Goal: Transaction & Acquisition: Purchase product/service

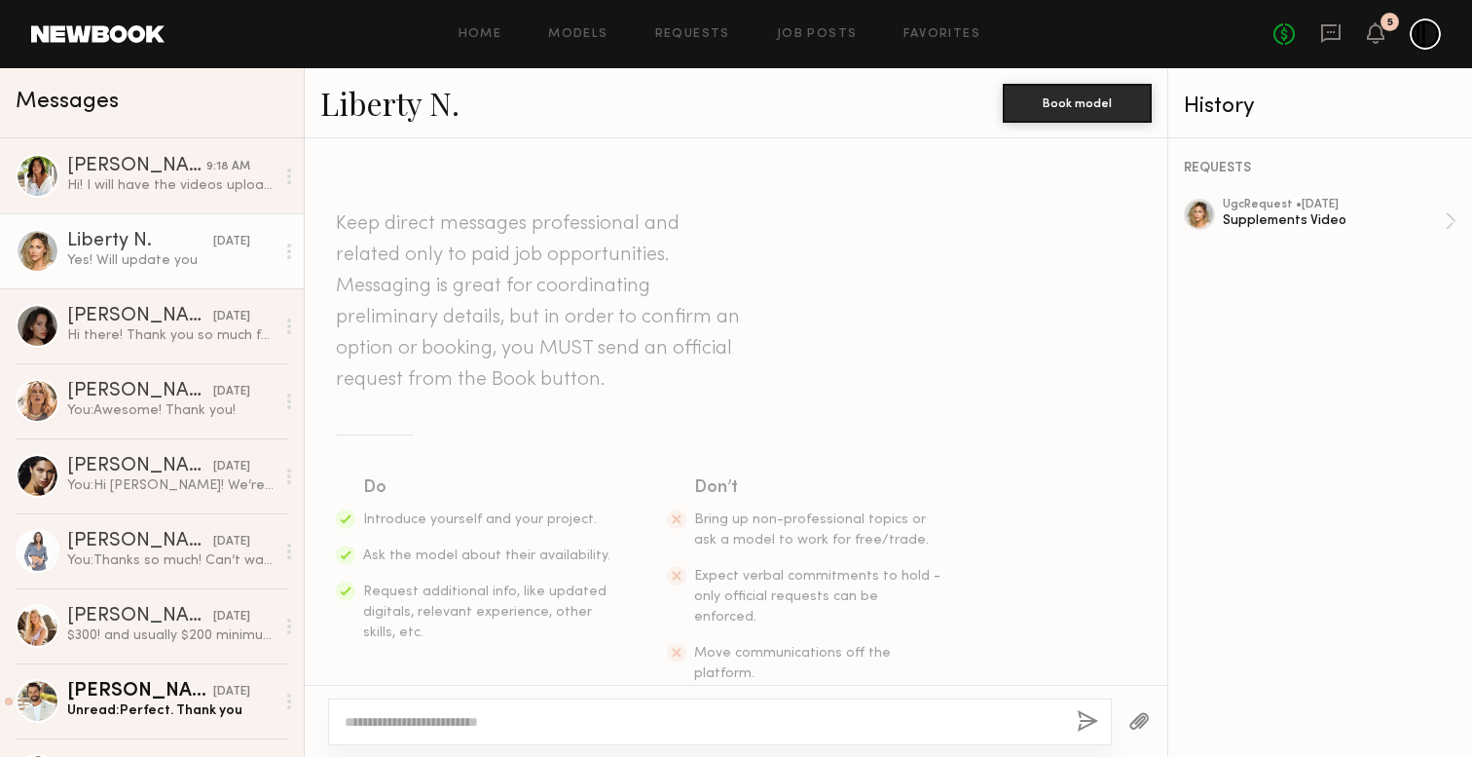
scroll to position [3019, 0]
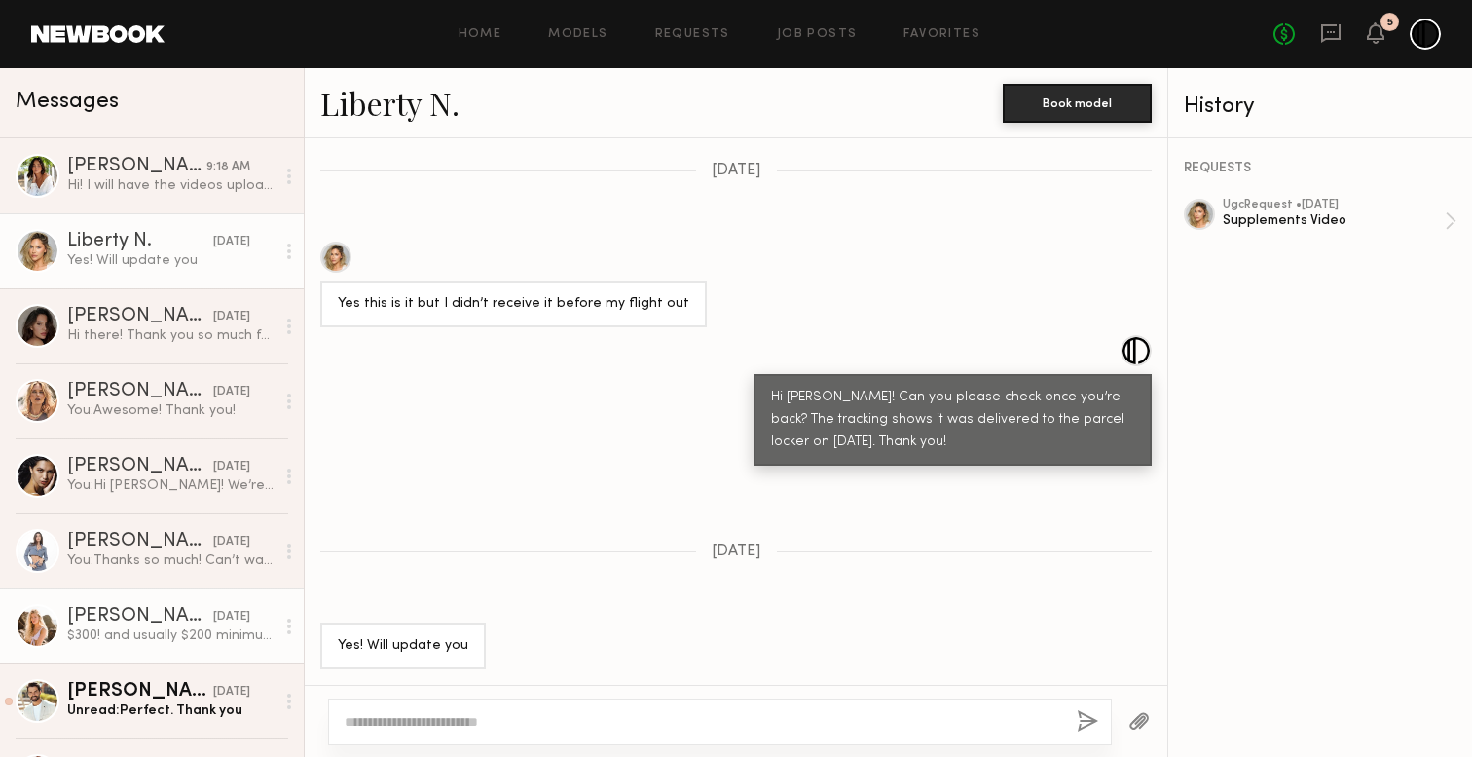
click at [137, 600] on link "Sophie Jordan C. 09/05/2025 $300! and usually $200 minimum without" at bounding box center [152, 625] width 304 height 75
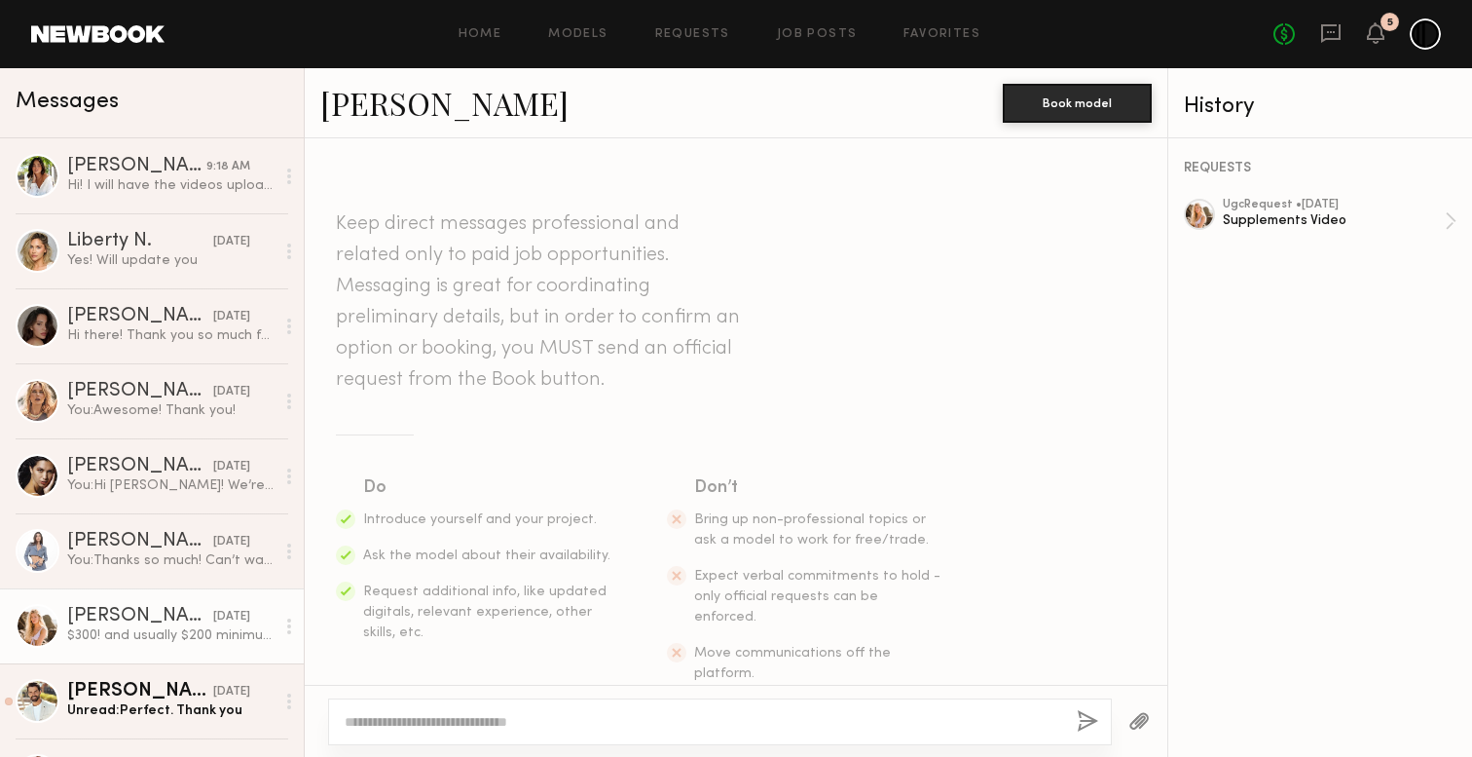
scroll to position [1955, 0]
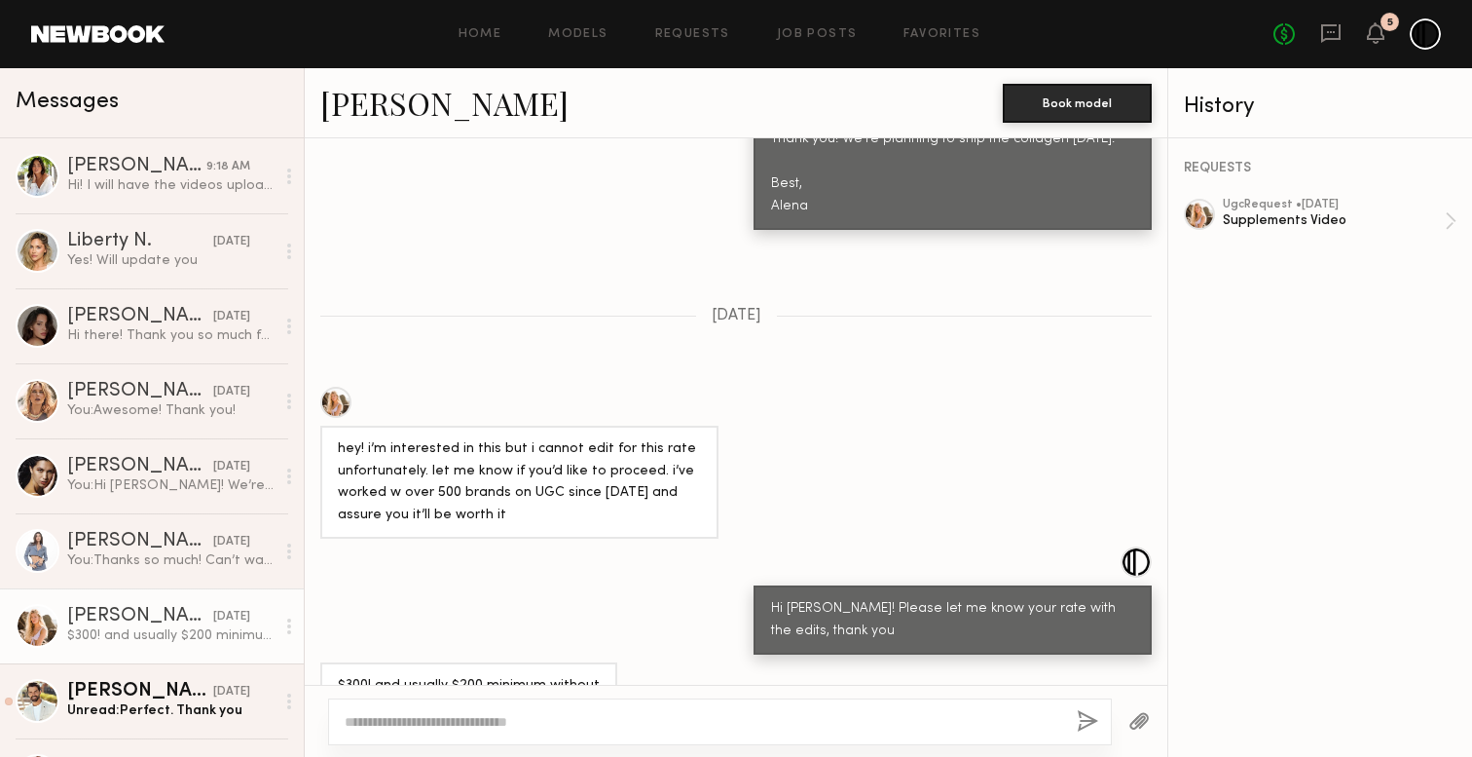
click at [494, 111] on link "Sophie Jordan C." at bounding box center [444, 103] width 248 height 42
click at [1362, 38] on div "No fees up to $5,000 5" at bounding box center [1357, 34] width 167 height 31
click at [1378, 38] on icon at bounding box center [1376, 32] width 16 height 14
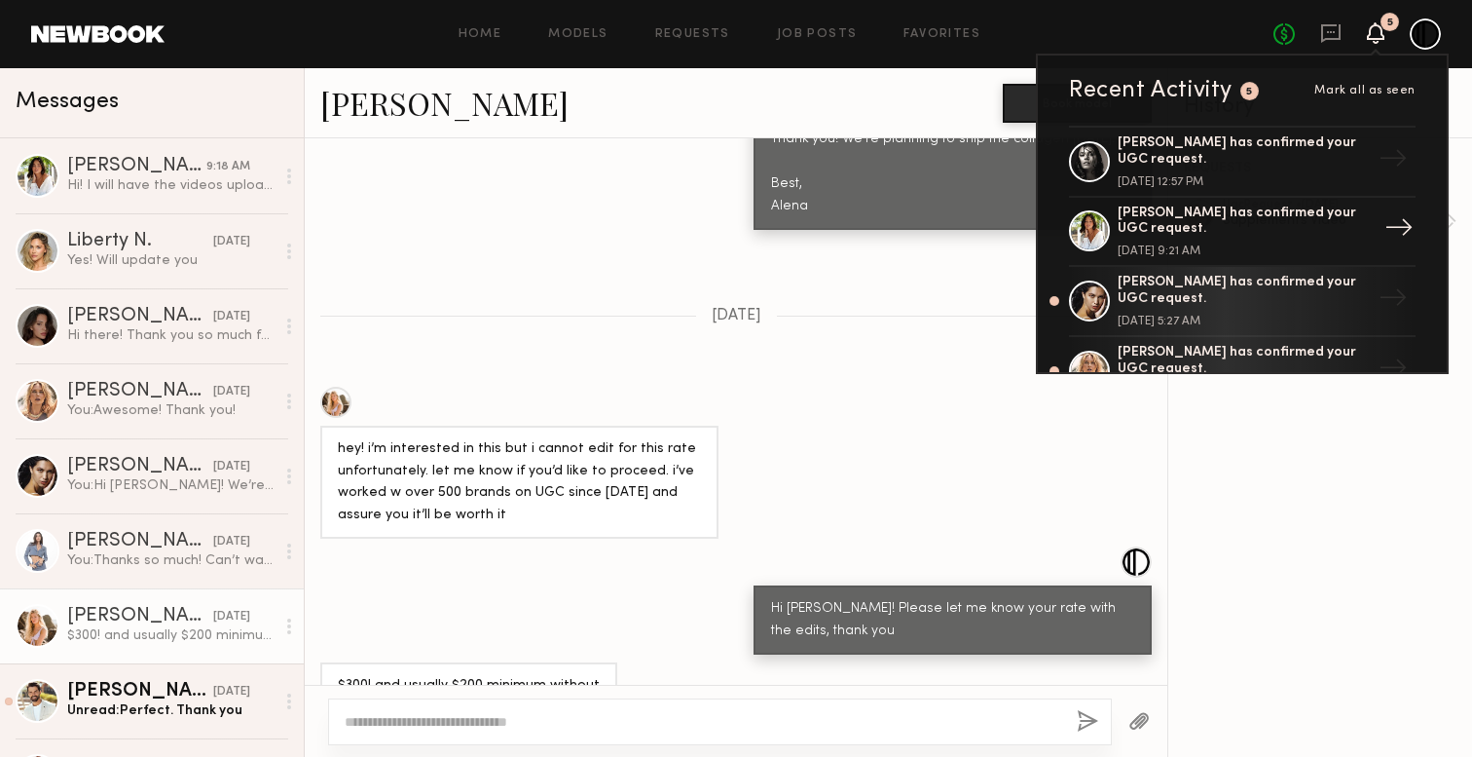
click at [1325, 230] on div "[PERSON_NAME] has confirmed your UGC request." at bounding box center [1244, 221] width 253 height 33
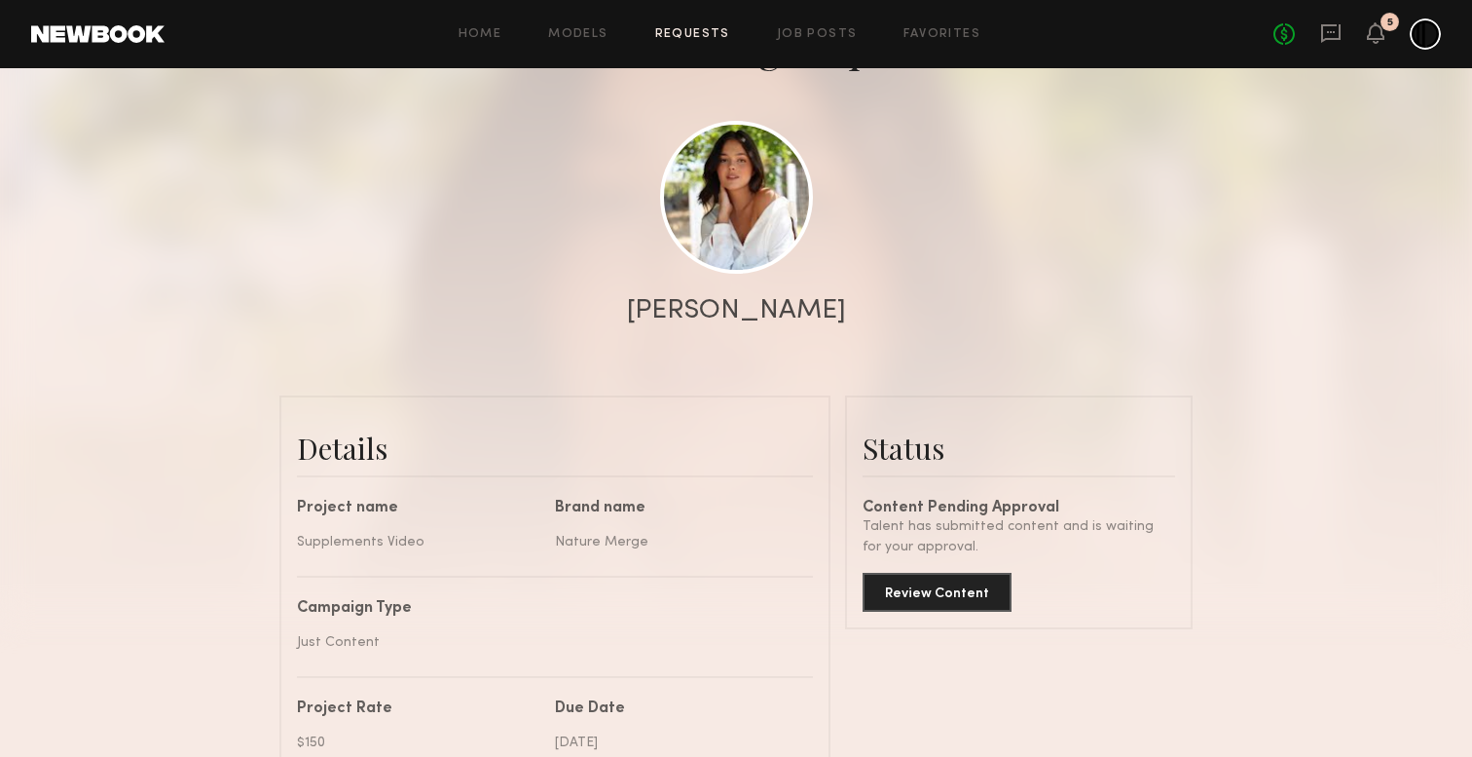
scroll to position [163, 0]
click at [957, 589] on button "Review Content" at bounding box center [937, 589] width 149 height 39
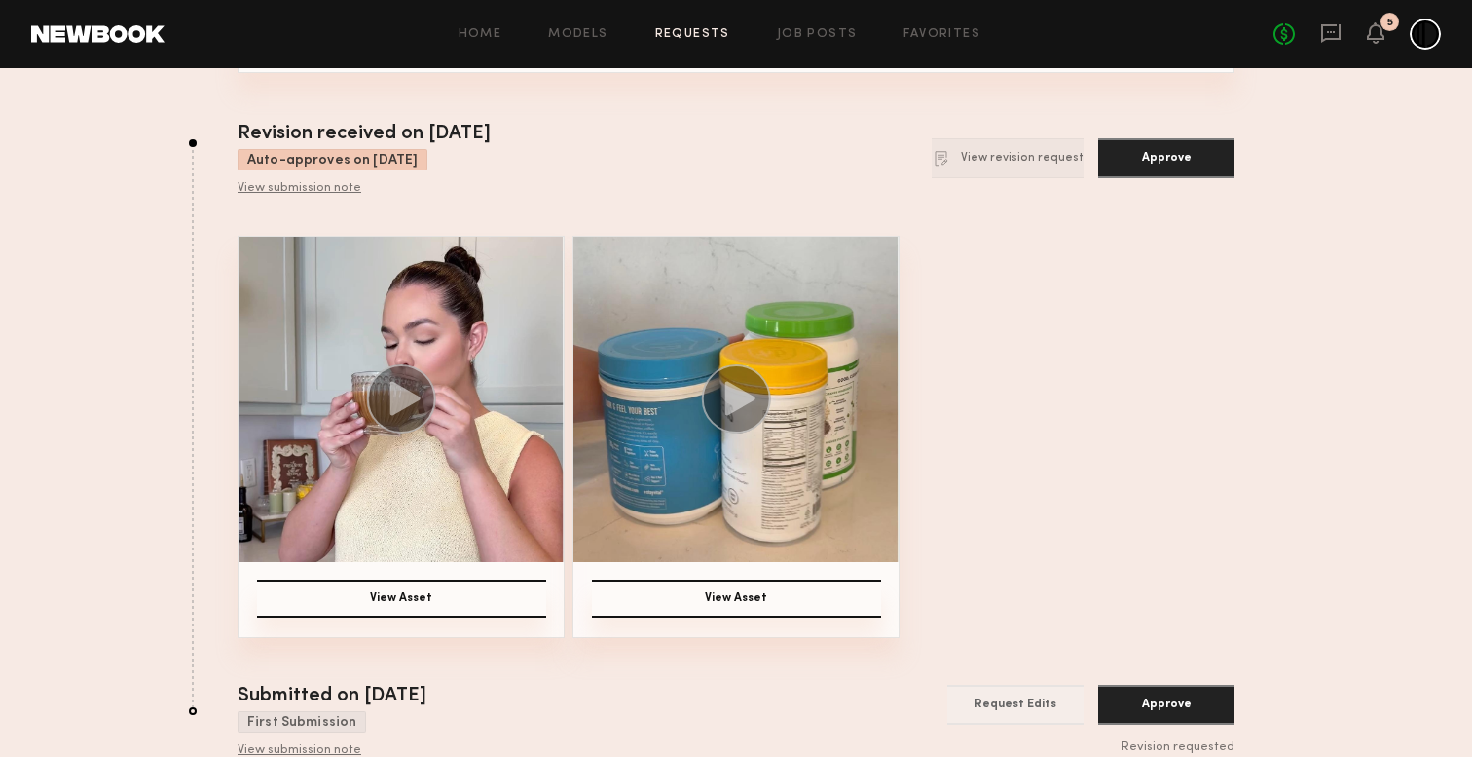
scroll to position [168, 0]
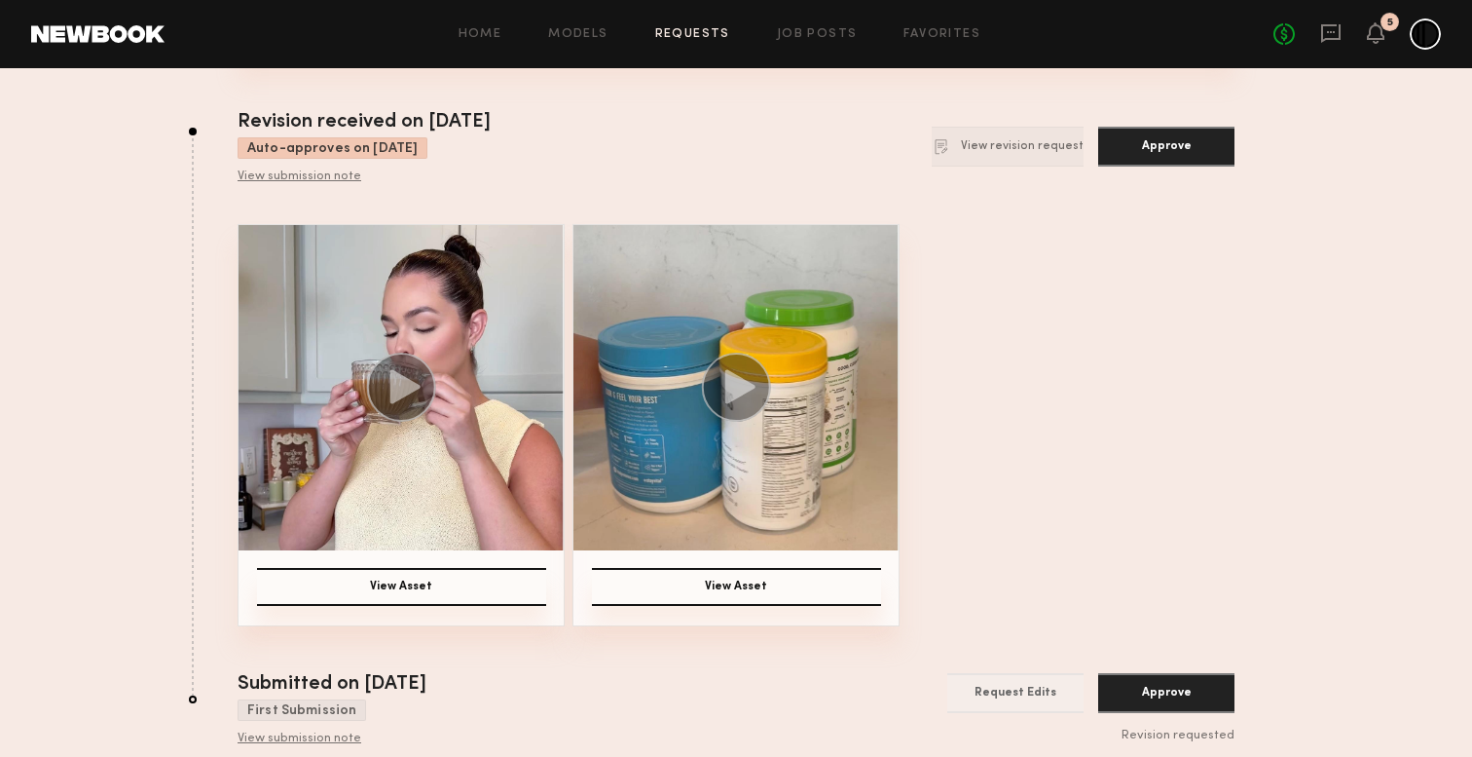
click at [413, 384] on icon at bounding box center [406, 387] width 30 height 34
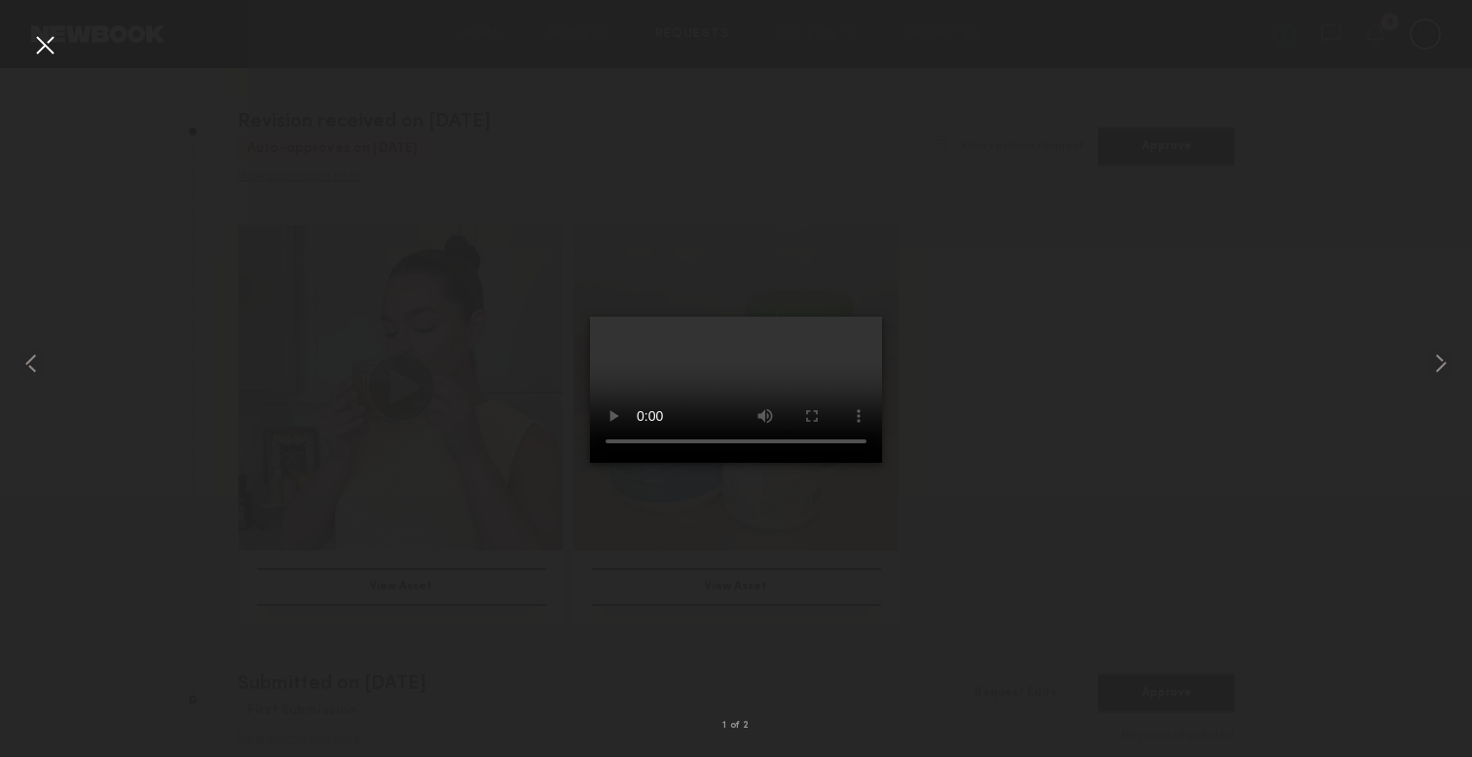
click at [52, 37] on div at bounding box center [44, 44] width 31 height 31
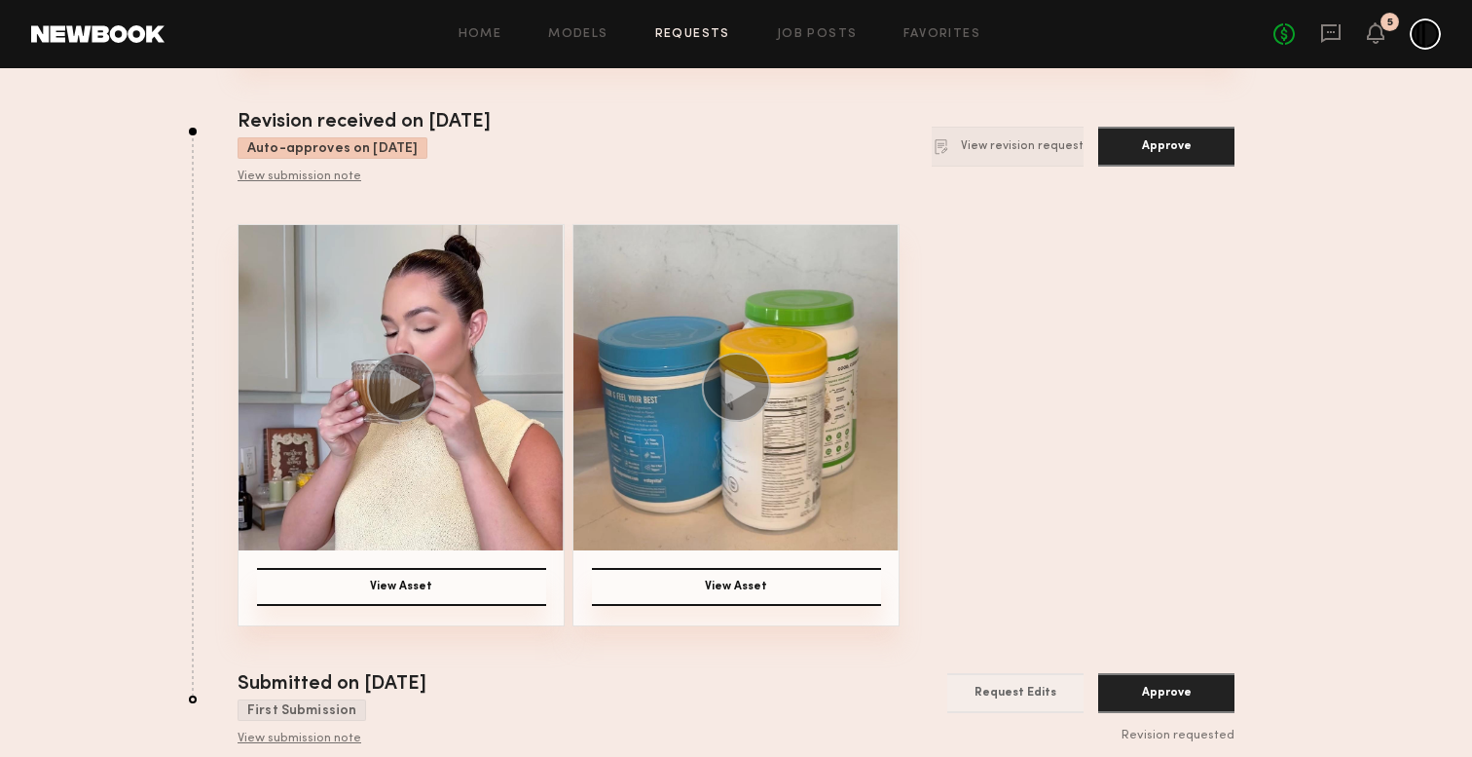
click at [727, 371] on icon at bounding box center [740, 387] width 30 height 34
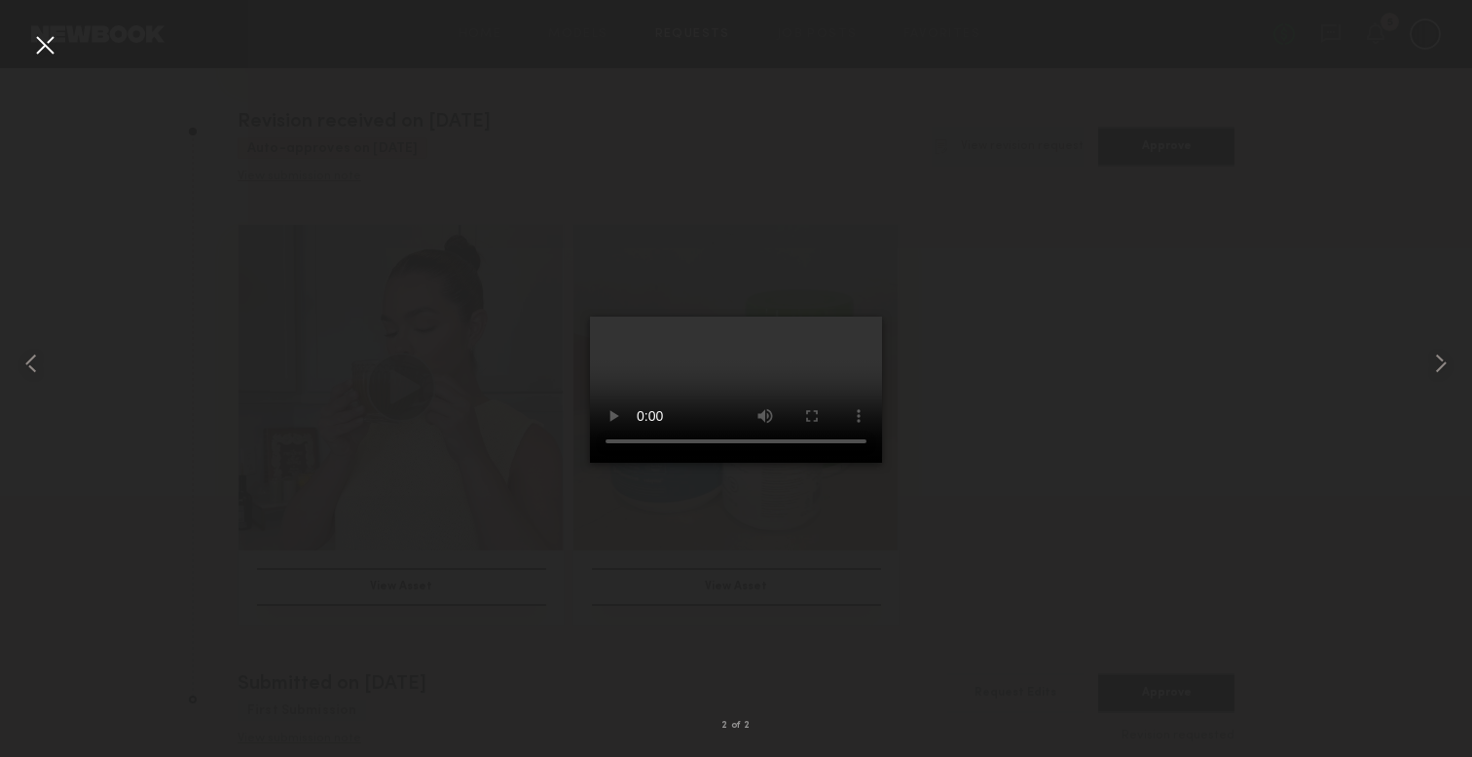
click at [1342, 167] on div at bounding box center [736, 362] width 1472 height 663
click at [21, 51] on div at bounding box center [29, 362] width 58 height 663
click at [32, 48] on div at bounding box center [44, 44] width 31 height 31
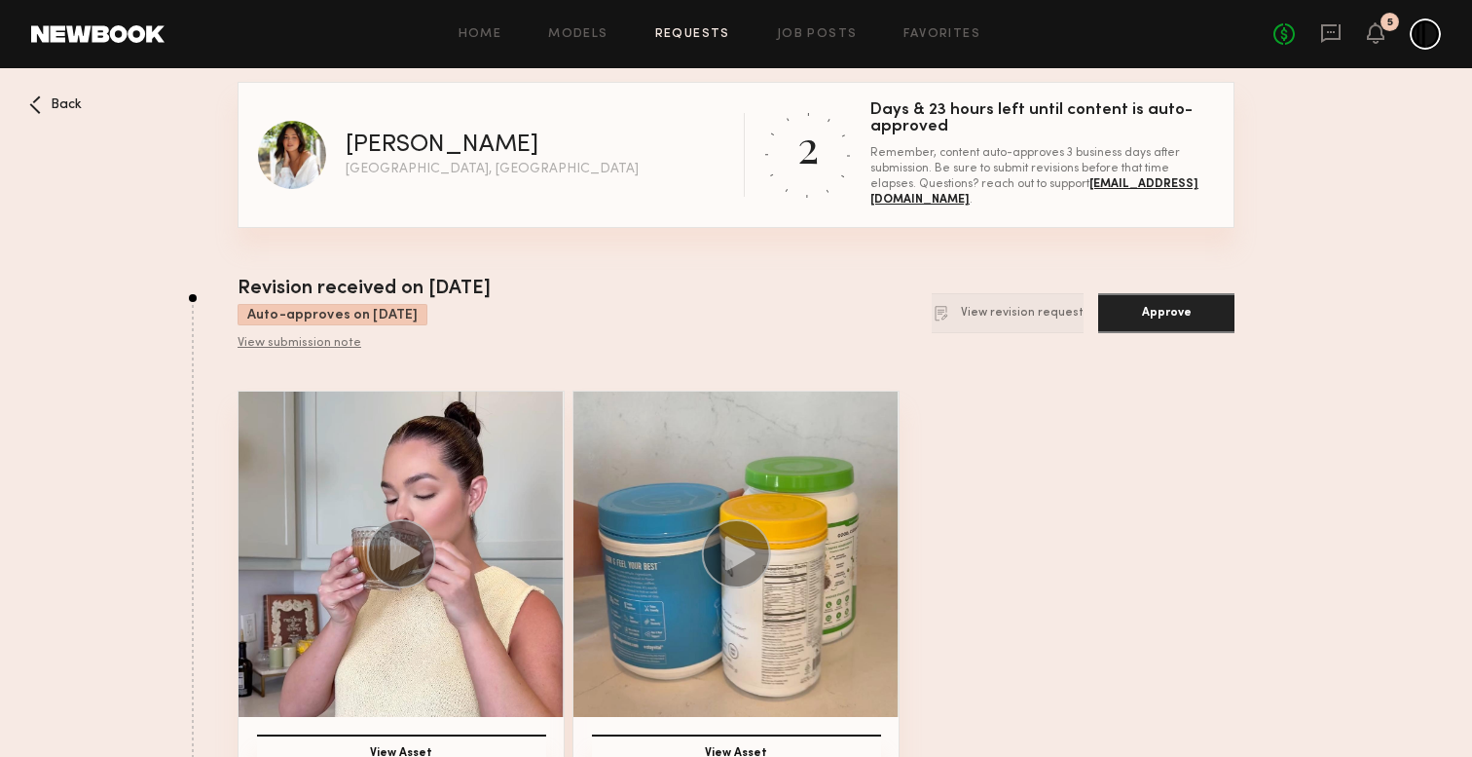
scroll to position [0, 0]
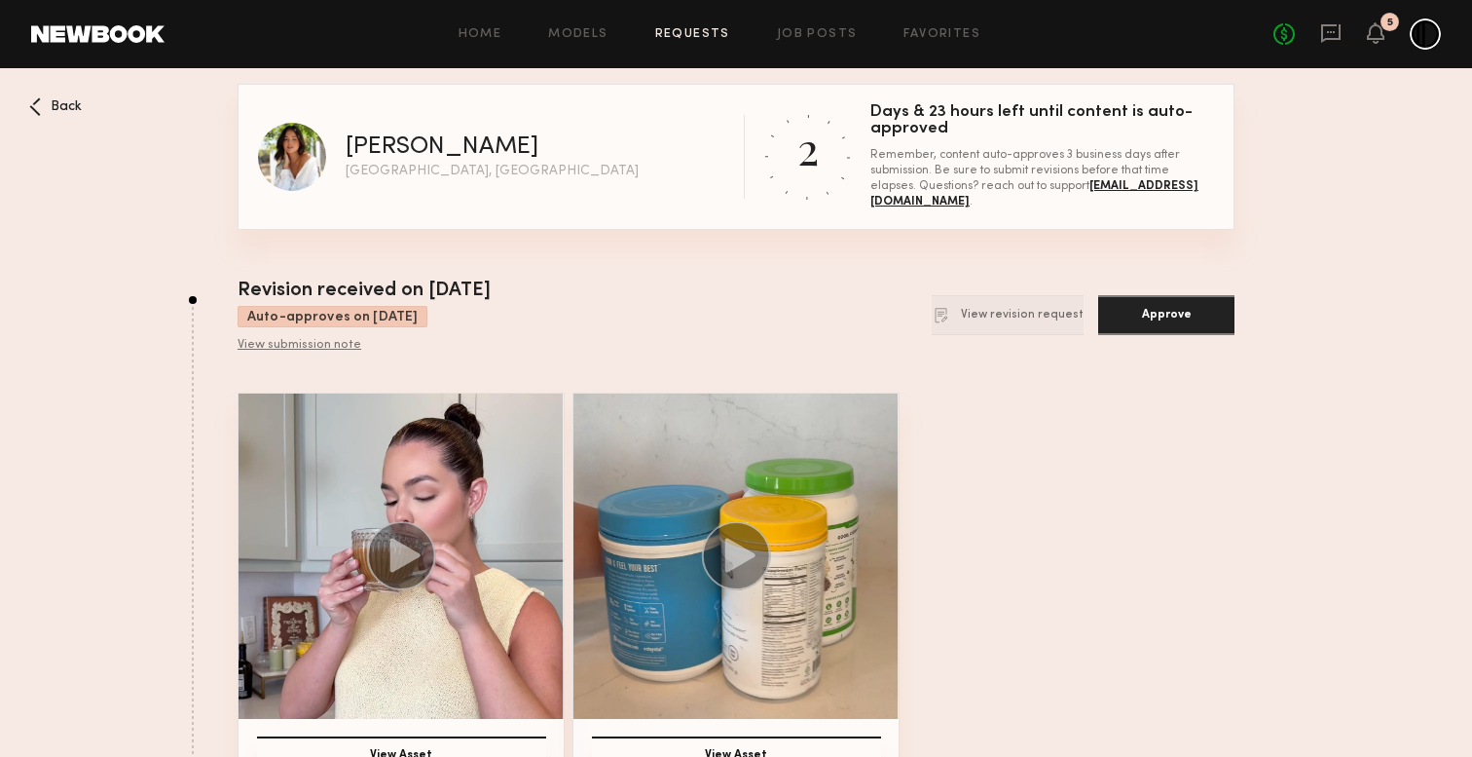
click at [71, 106] on span "Back" at bounding box center [66, 107] width 31 height 14
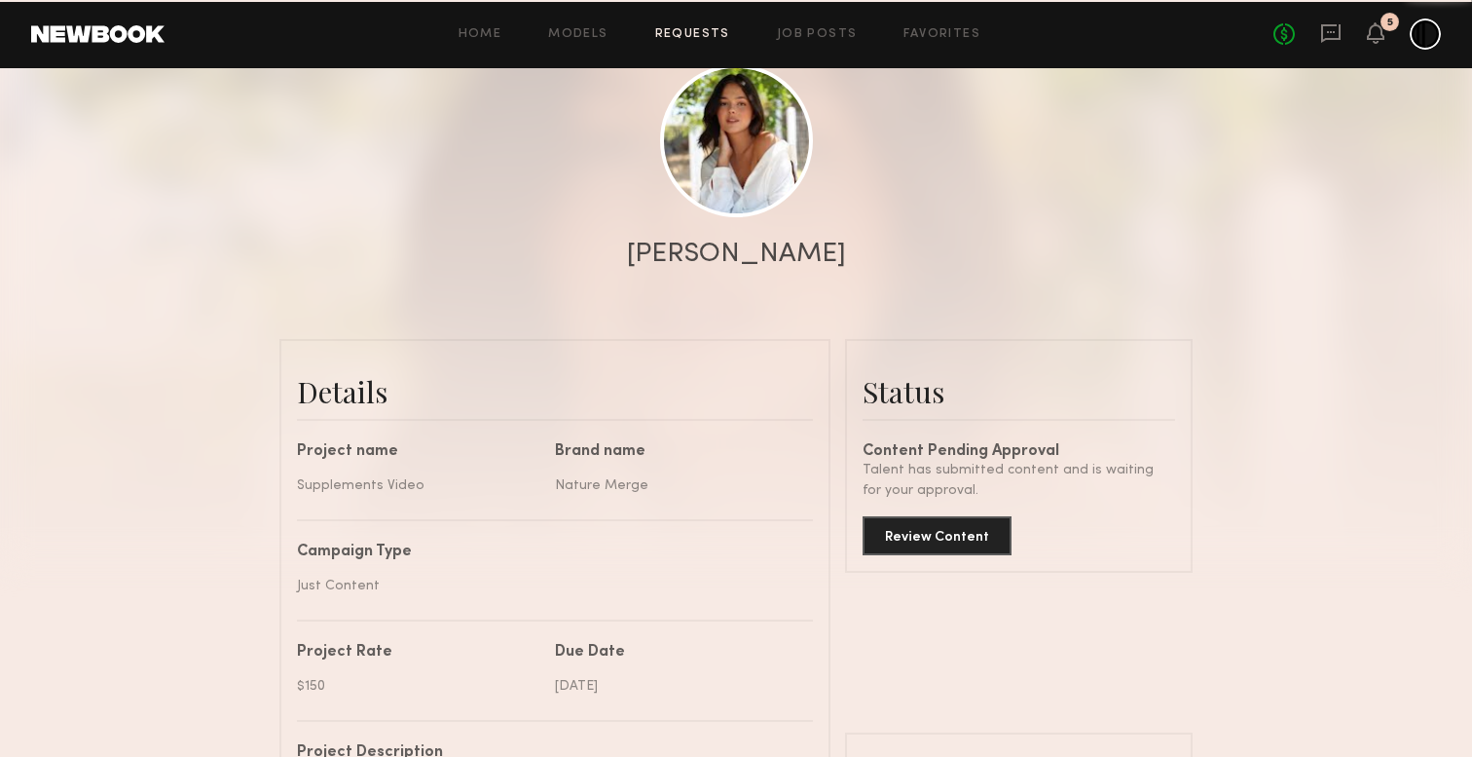
scroll to position [3364, 0]
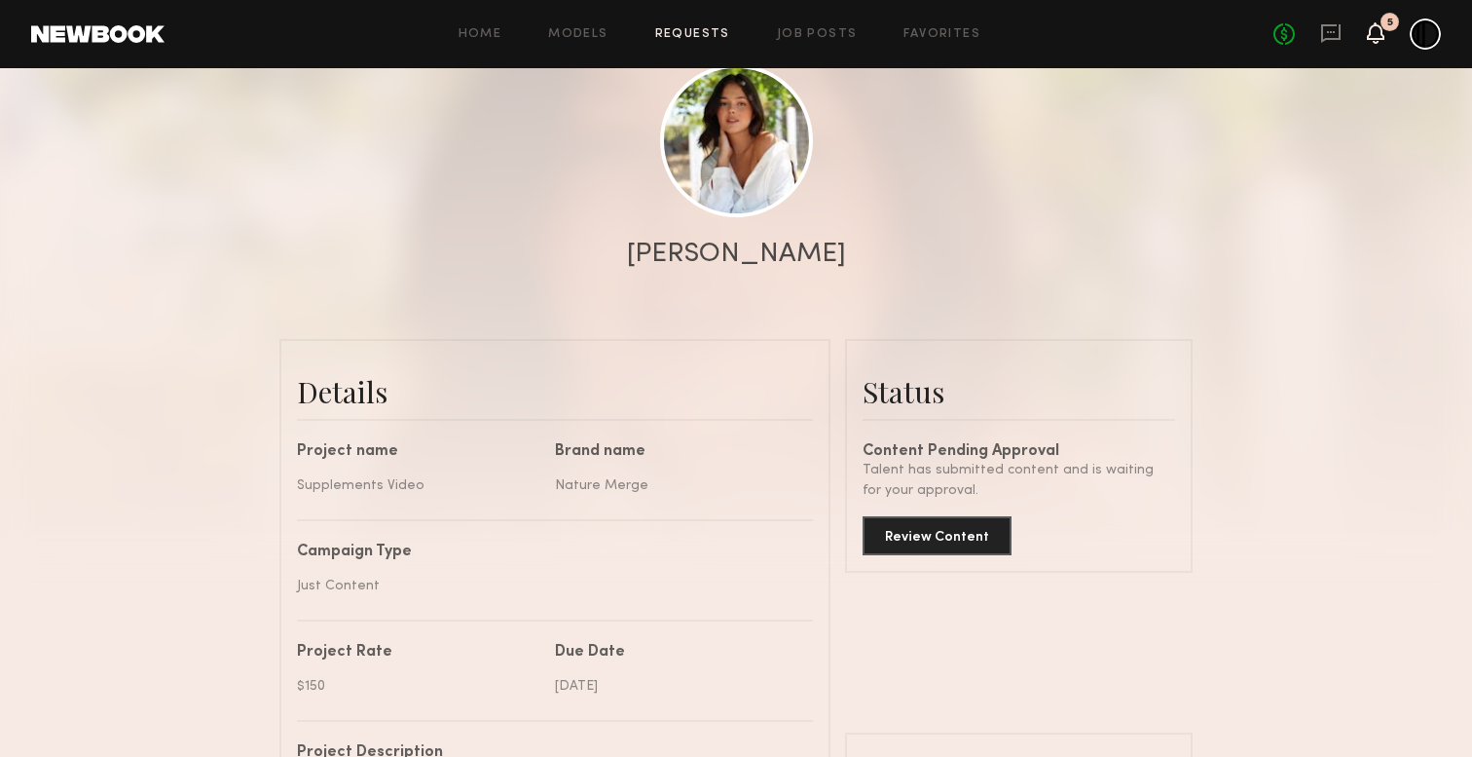
click at [1384, 35] on icon at bounding box center [1376, 32] width 18 height 21
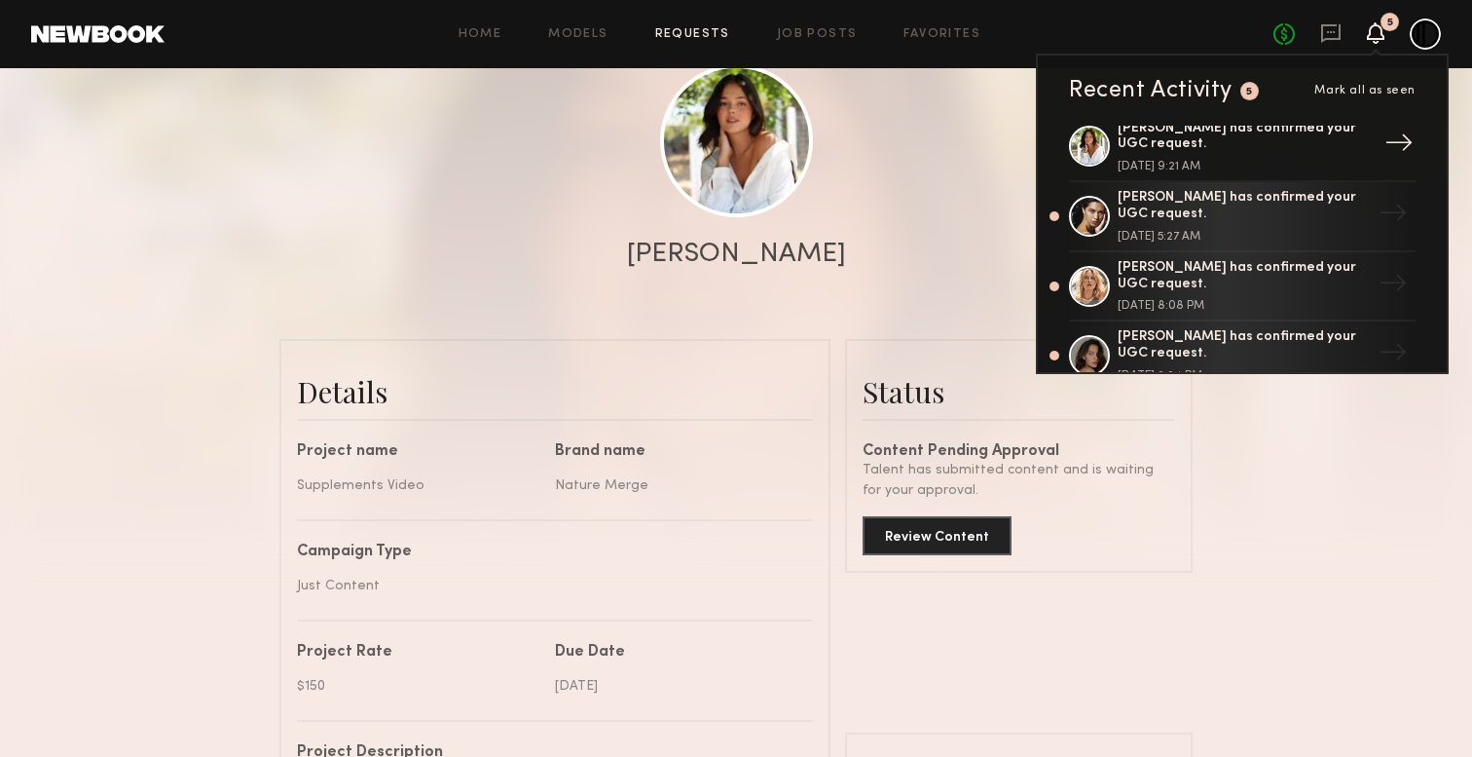
scroll to position [92, 0]
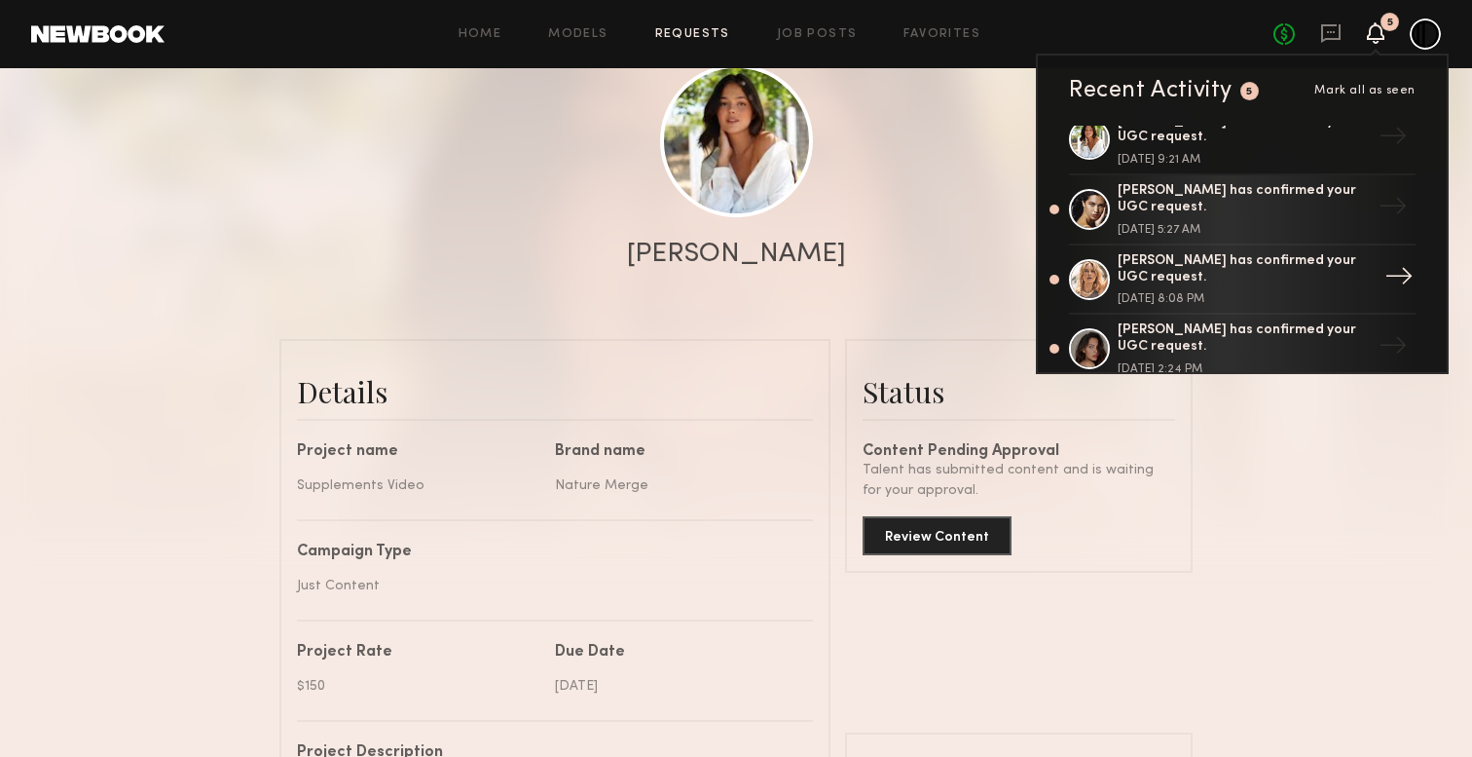
click at [1227, 270] on div "[PERSON_NAME] has confirmed your UGC request." at bounding box center [1244, 269] width 253 height 33
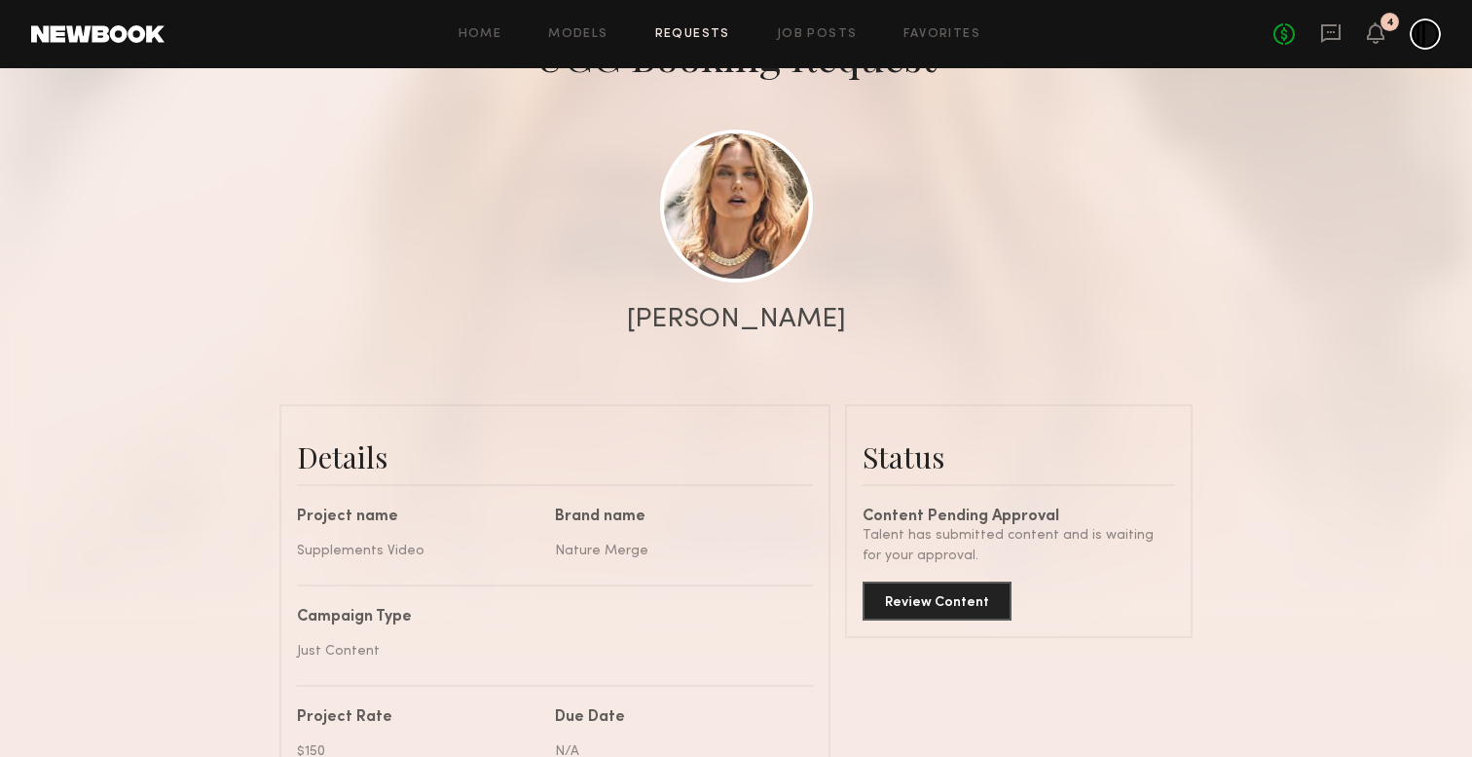
scroll to position [160, 0]
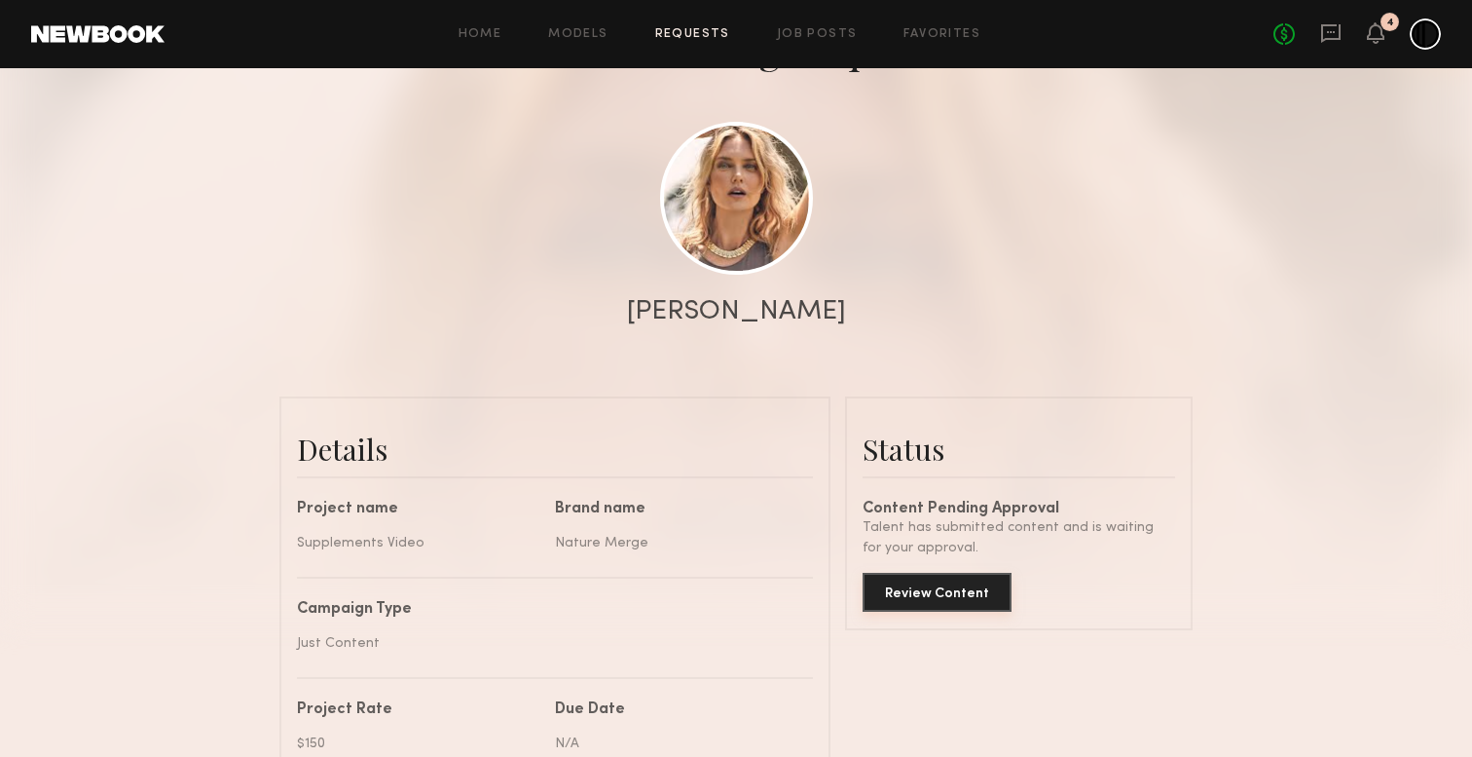
click at [944, 601] on button "Review Content" at bounding box center [937, 592] width 149 height 39
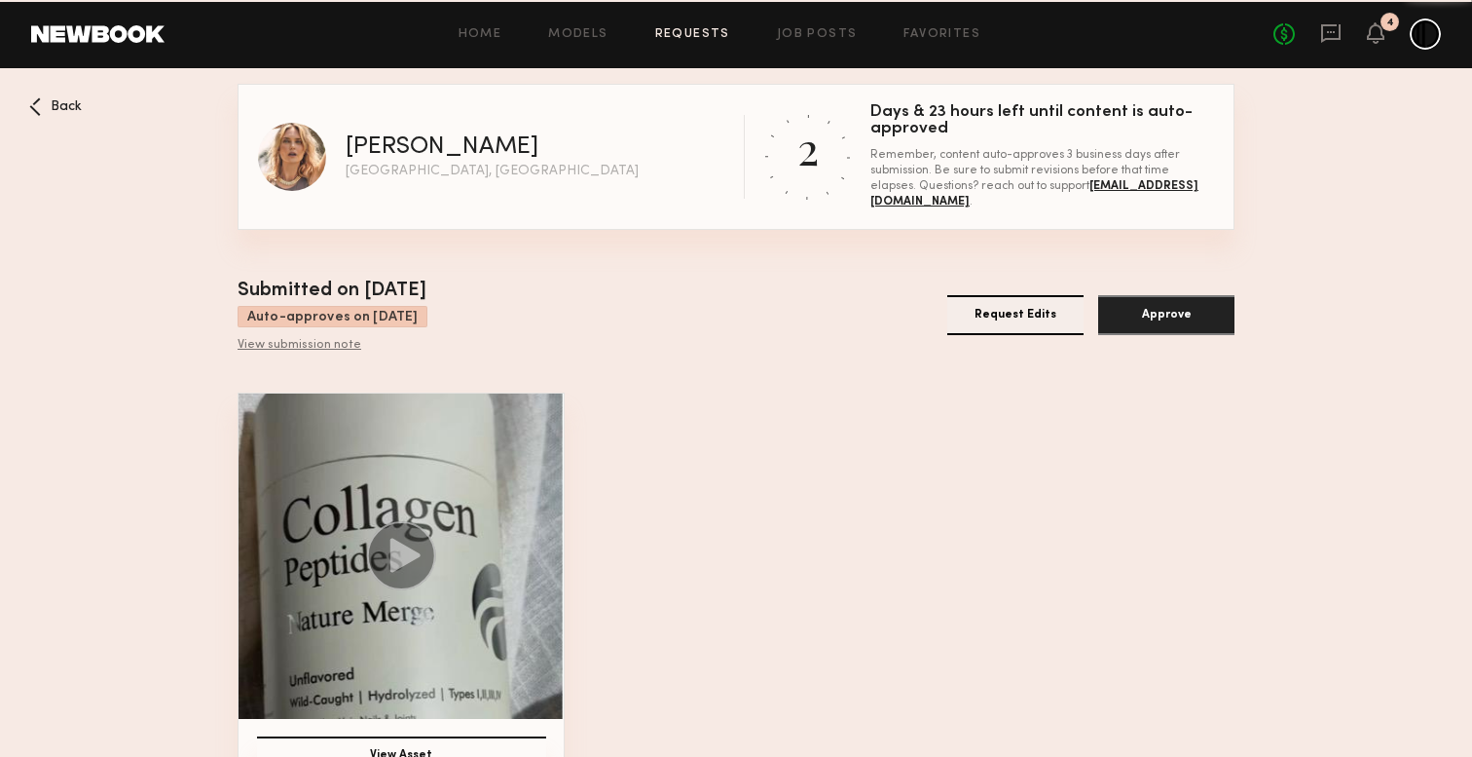
scroll to position [53, 0]
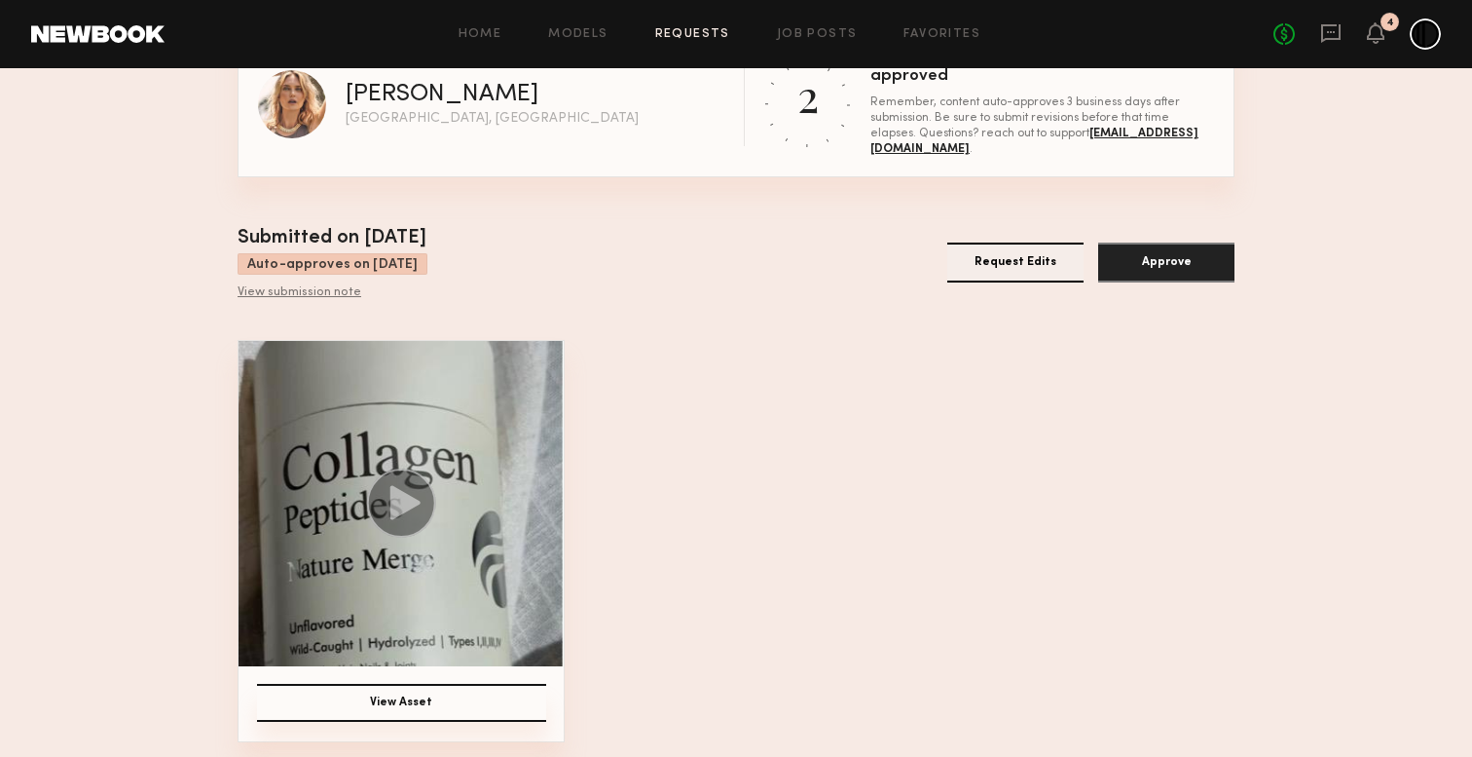
click at [494, 423] on img at bounding box center [401, 503] width 325 height 325
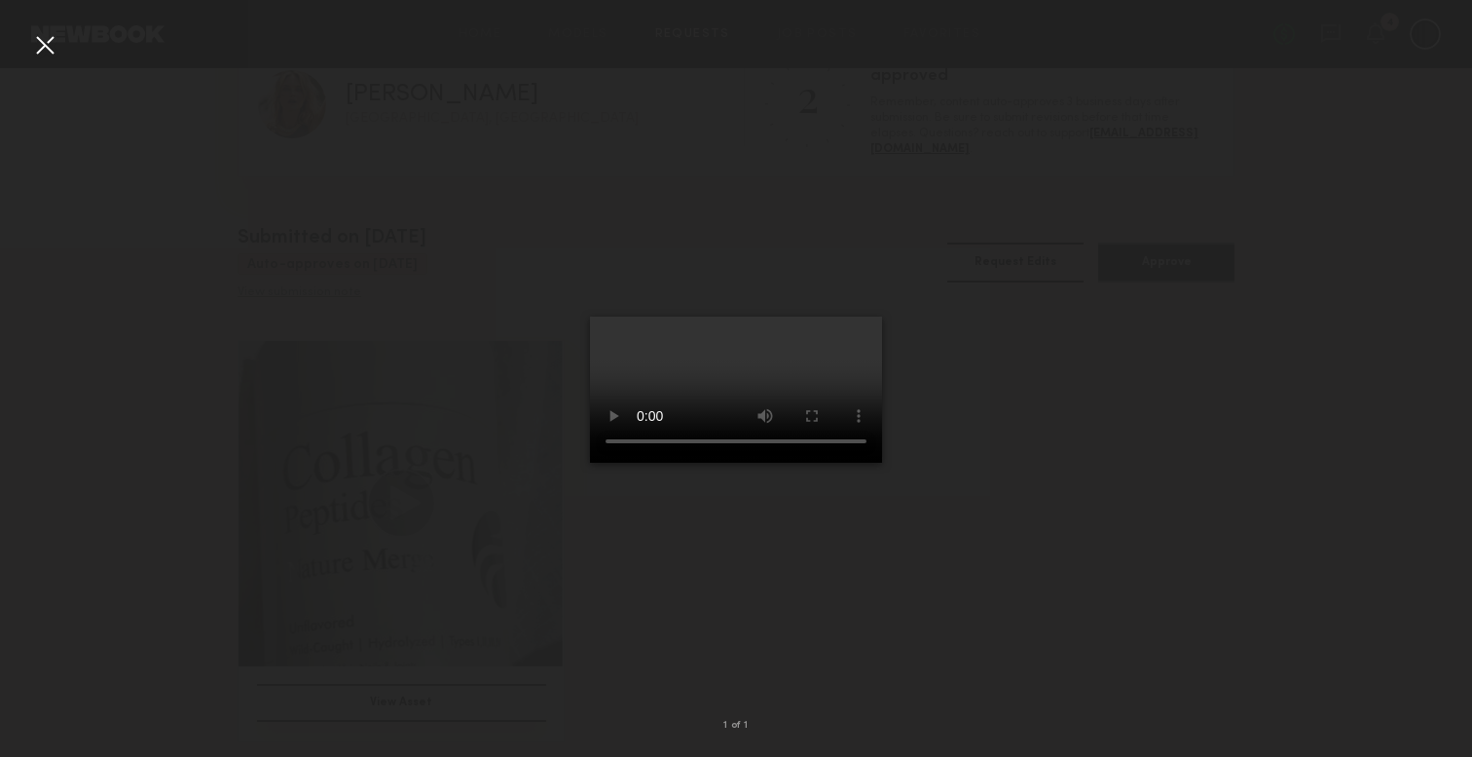
click at [42, 43] on div at bounding box center [44, 44] width 31 height 31
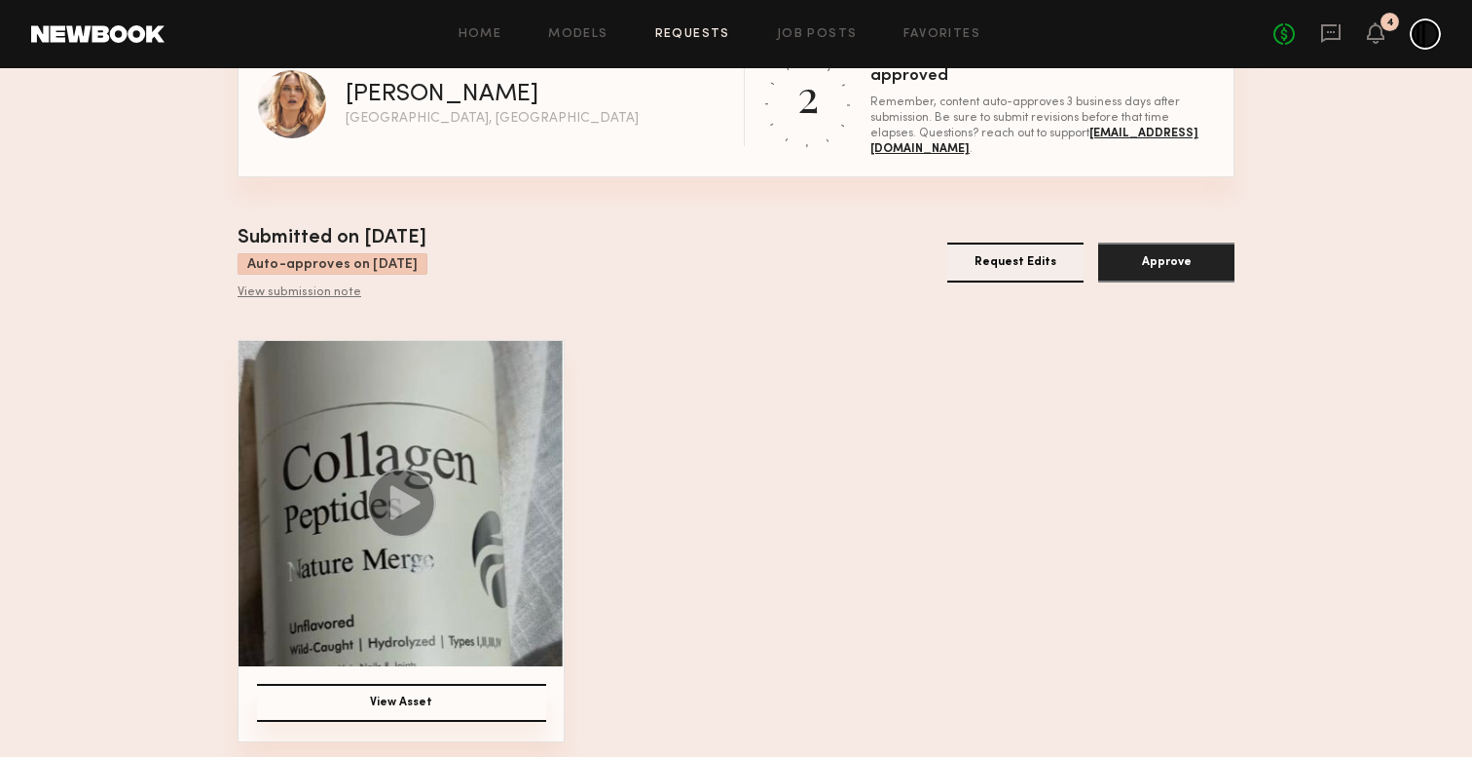
scroll to position [0, 0]
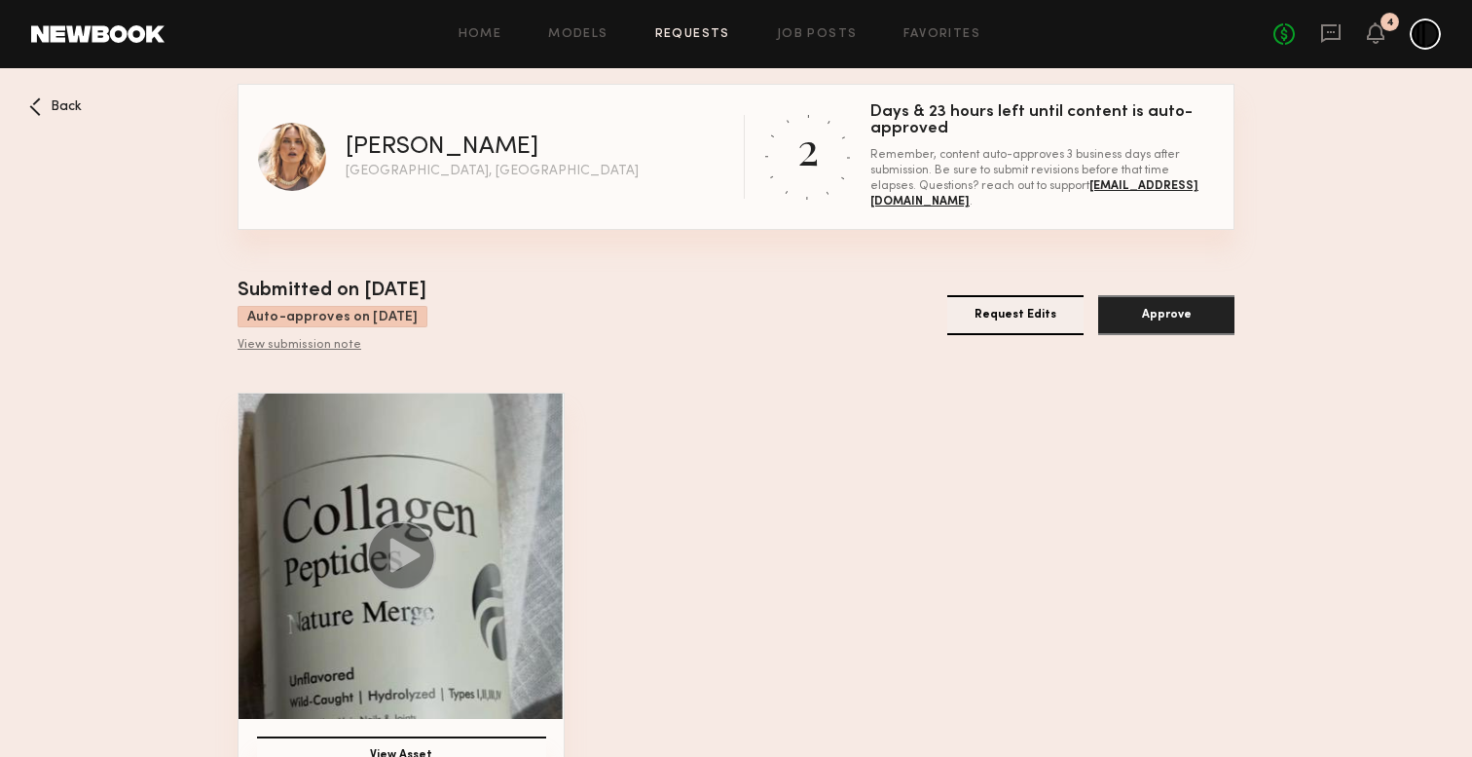
click at [1015, 316] on button "Request Edits" at bounding box center [1016, 315] width 136 height 40
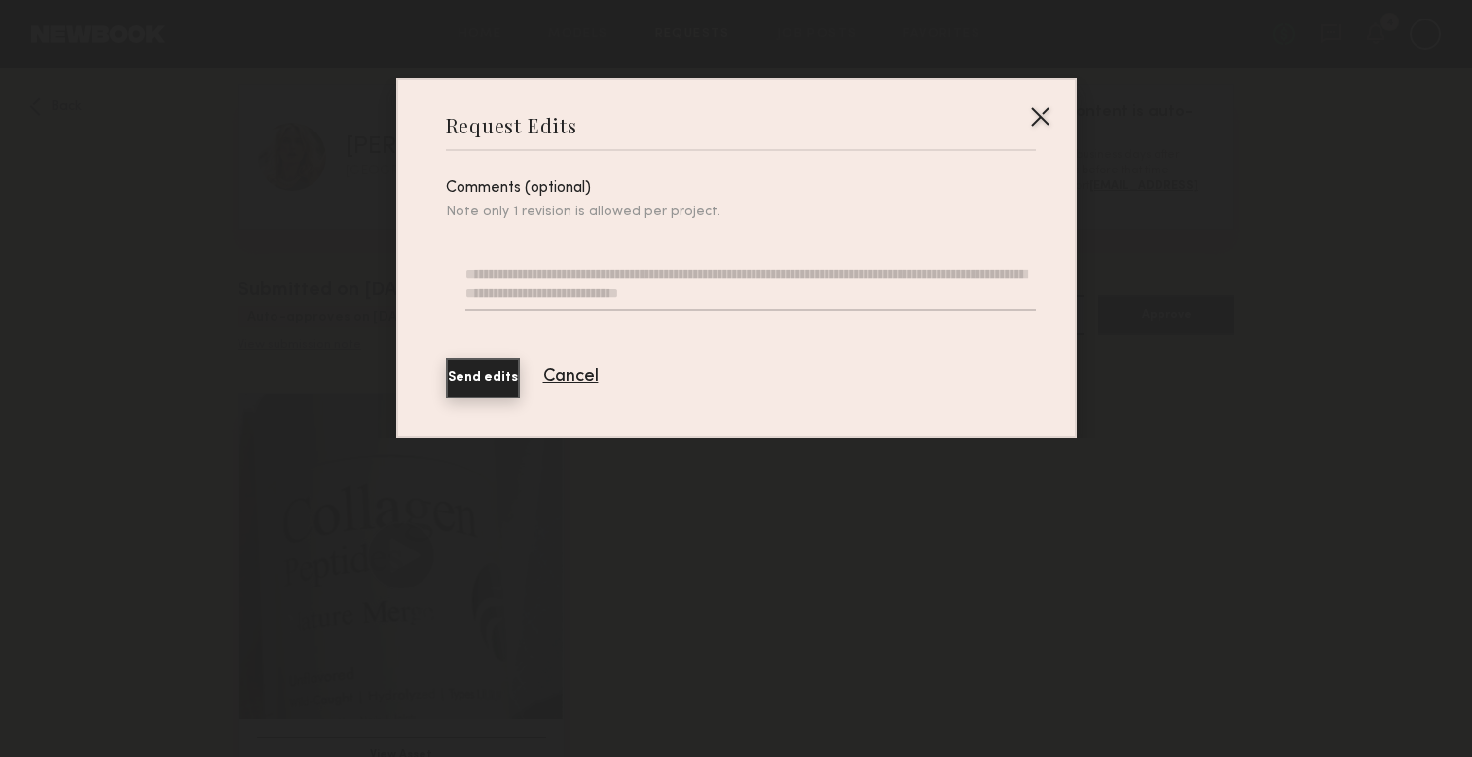
click at [1029, 108] on div at bounding box center [1039, 115] width 31 height 31
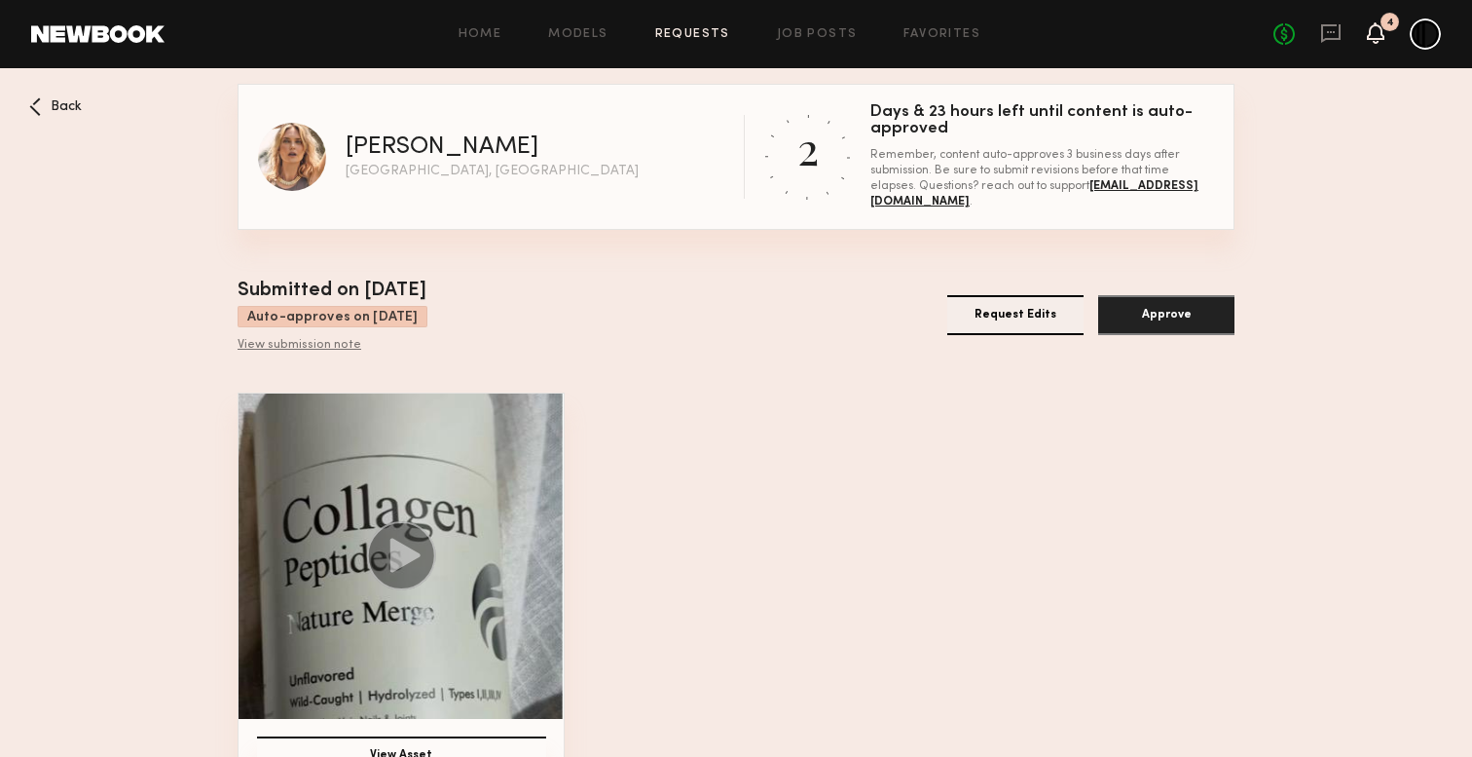
click at [1368, 31] on icon at bounding box center [1376, 32] width 18 height 21
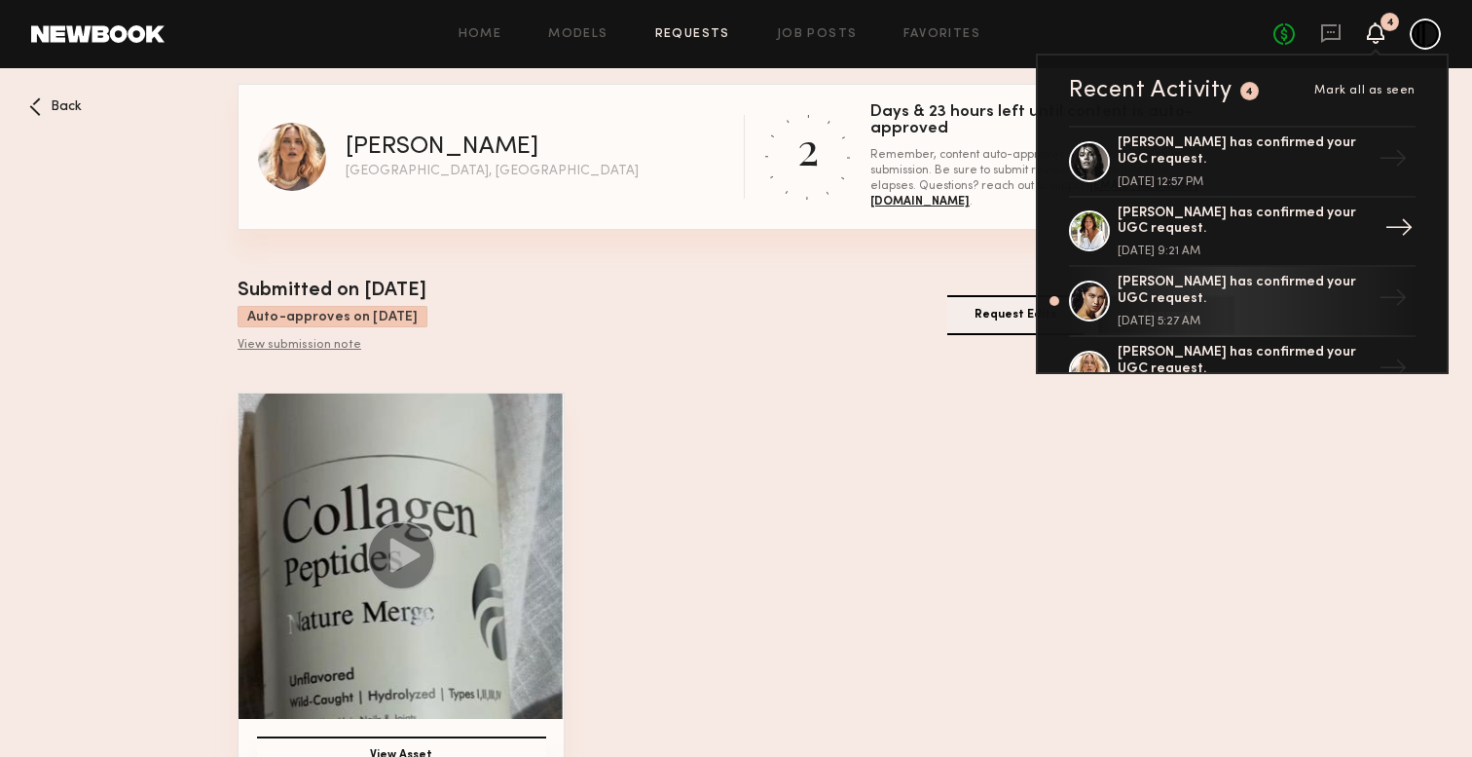
click at [1230, 242] on div "AnnaNoel O. has confirmed your UGC request. August 30, 2025 @ 9:21 AM" at bounding box center [1244, 231] width 253 height 53
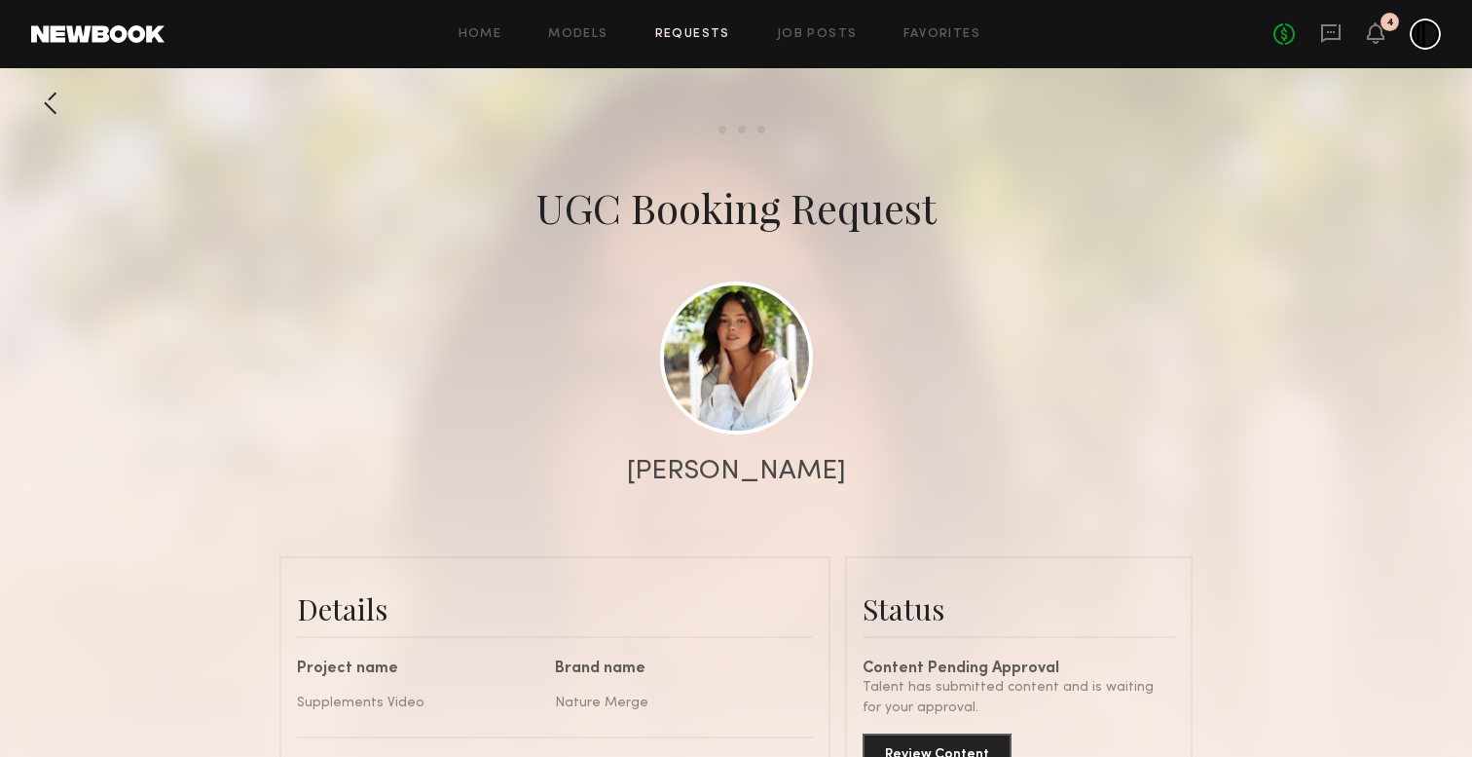
scroll to position [140, 0]
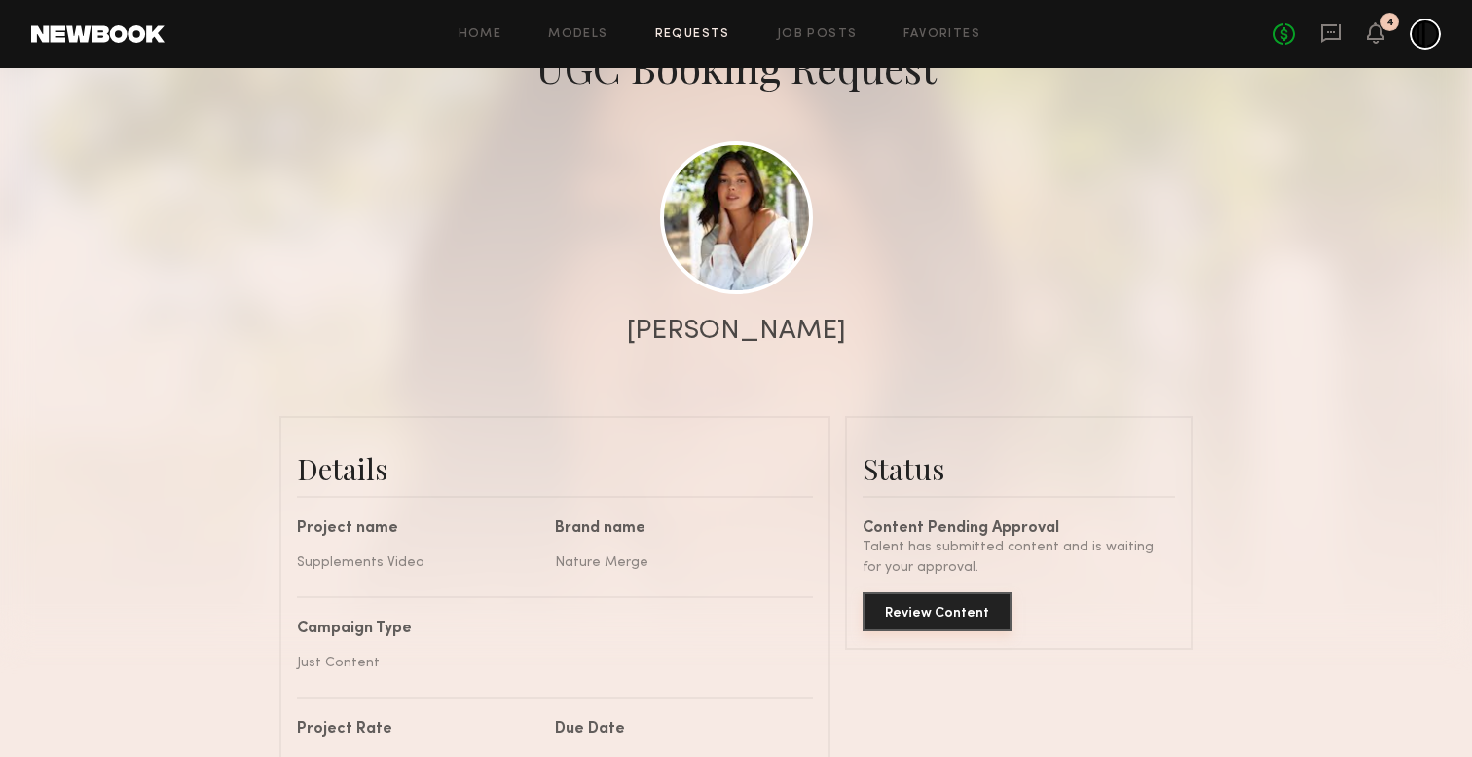
click at [933, 604] on button "Review Content" at bounding box center [937, 611] width 149 height 39
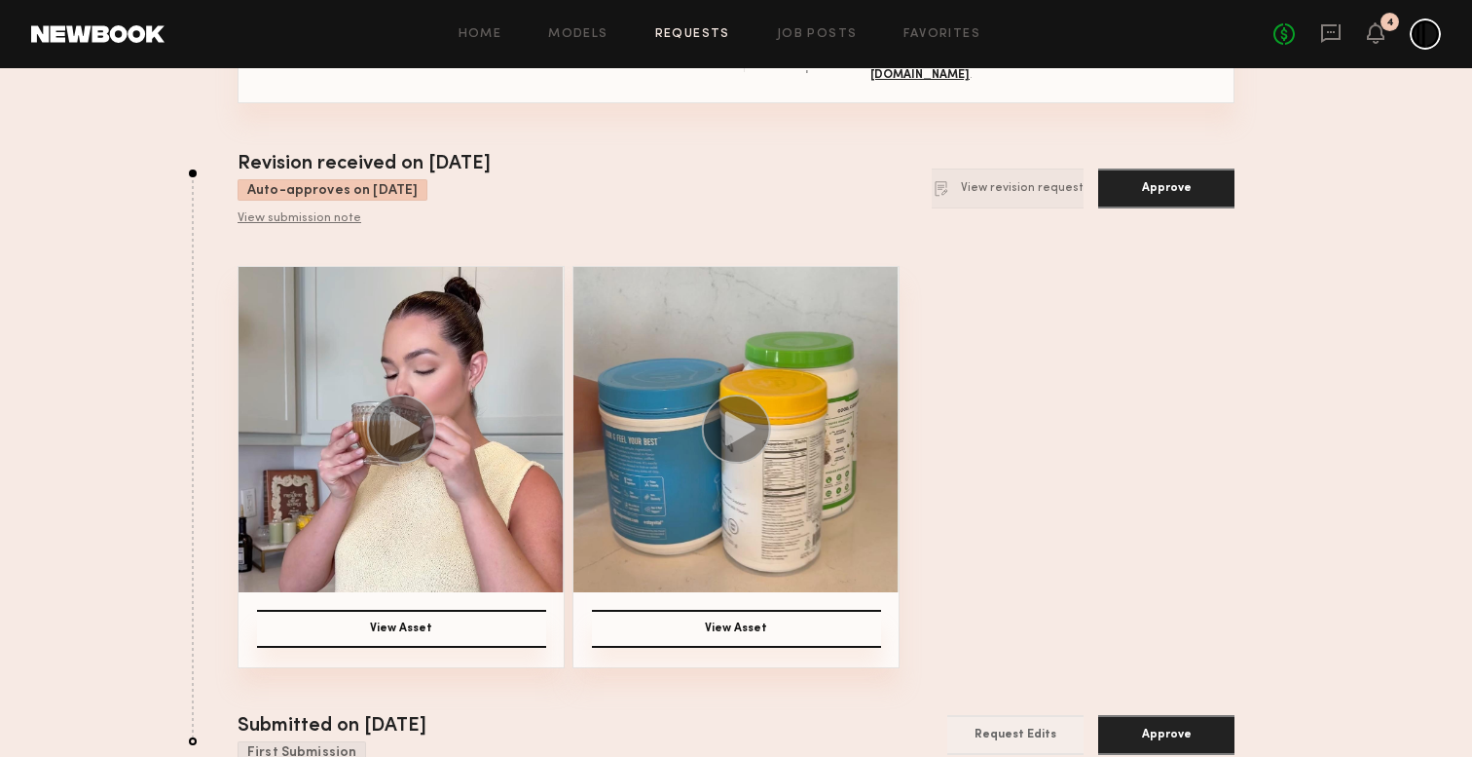
scroll to position [145, 0]
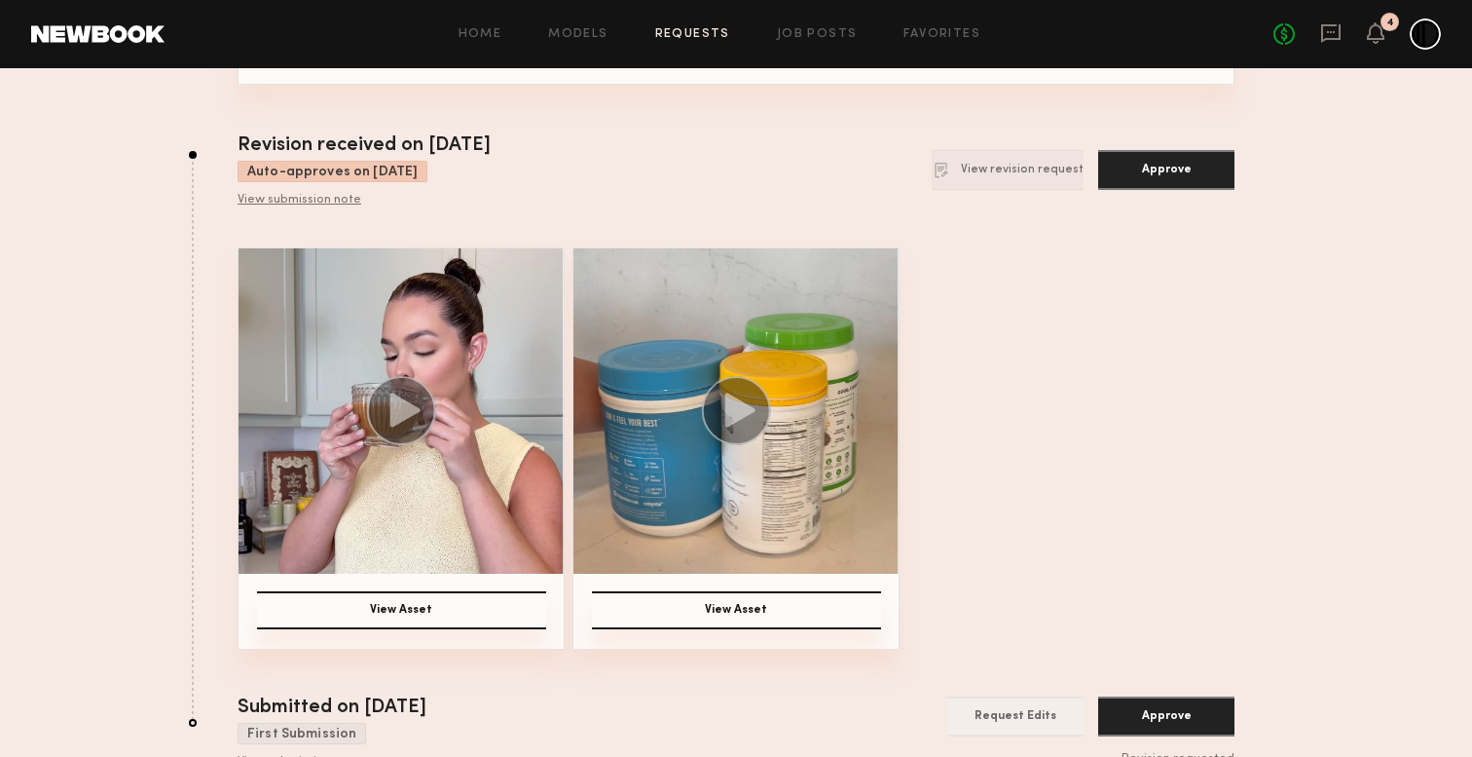
click at [458, 460] on img at bounding box center [401, 410] width 325 height 325
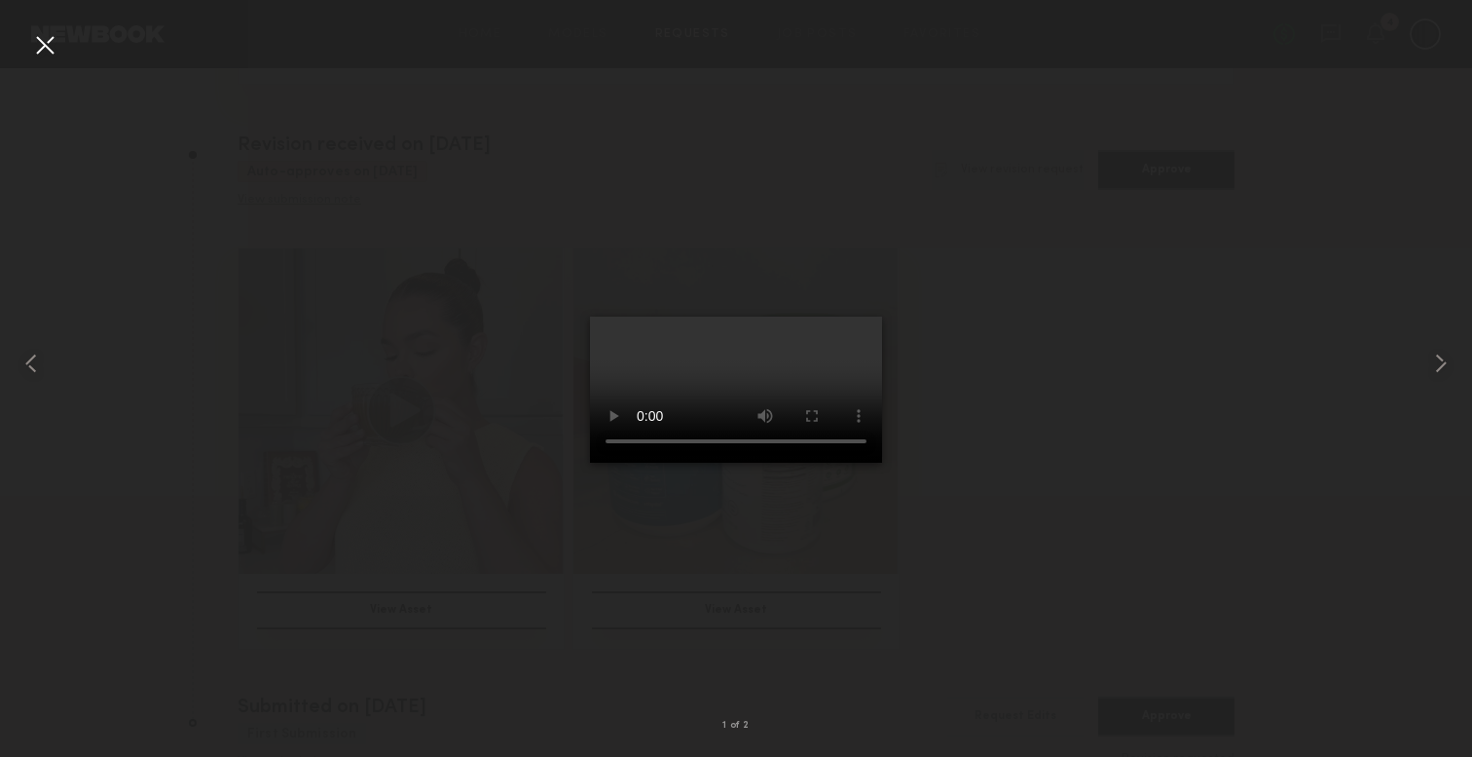
click at [997, 425] on div at bounding box center [736, 362] width 1472 height 663
click at [51, 48] on div at bounding box center [44, 44] width 31 height 31
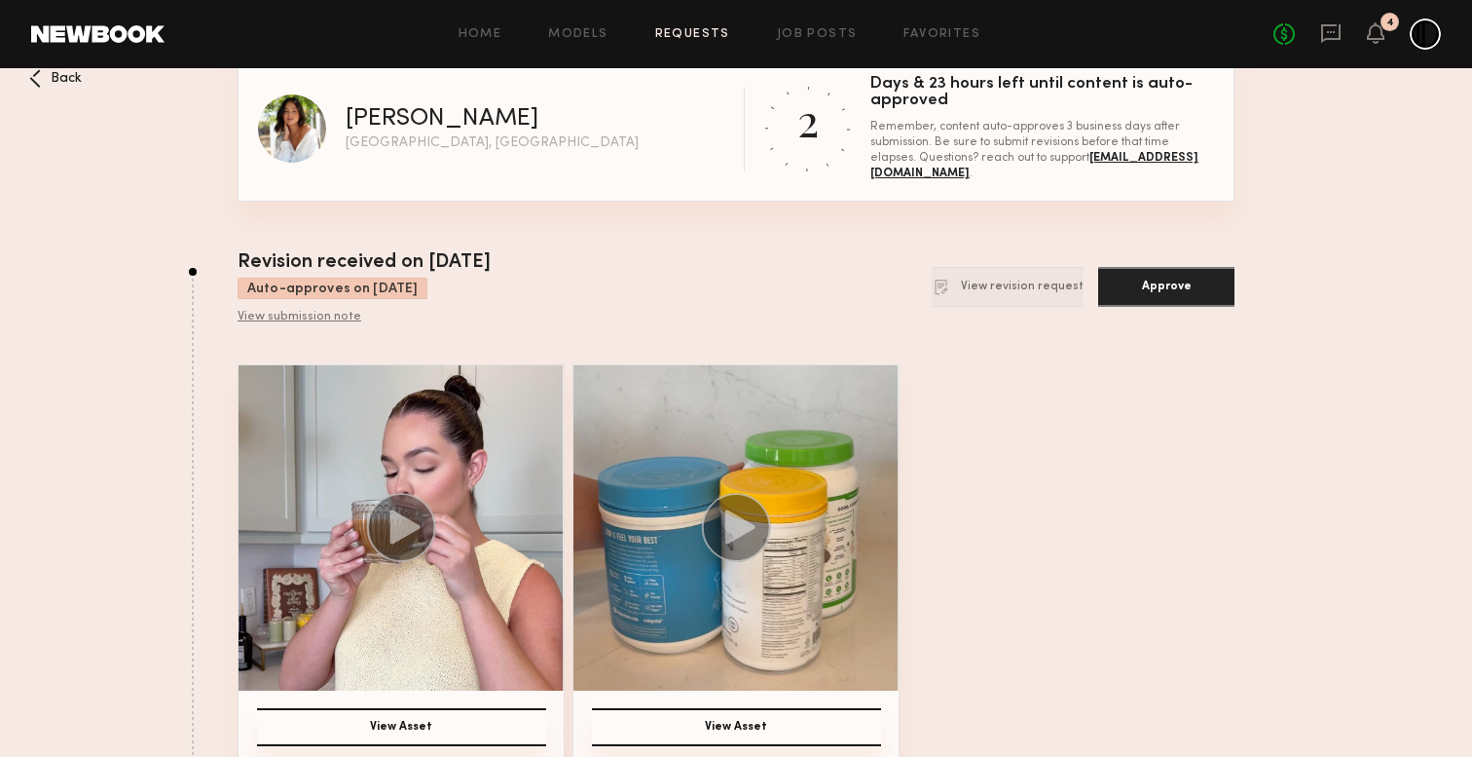
scroll to position [19, 0]
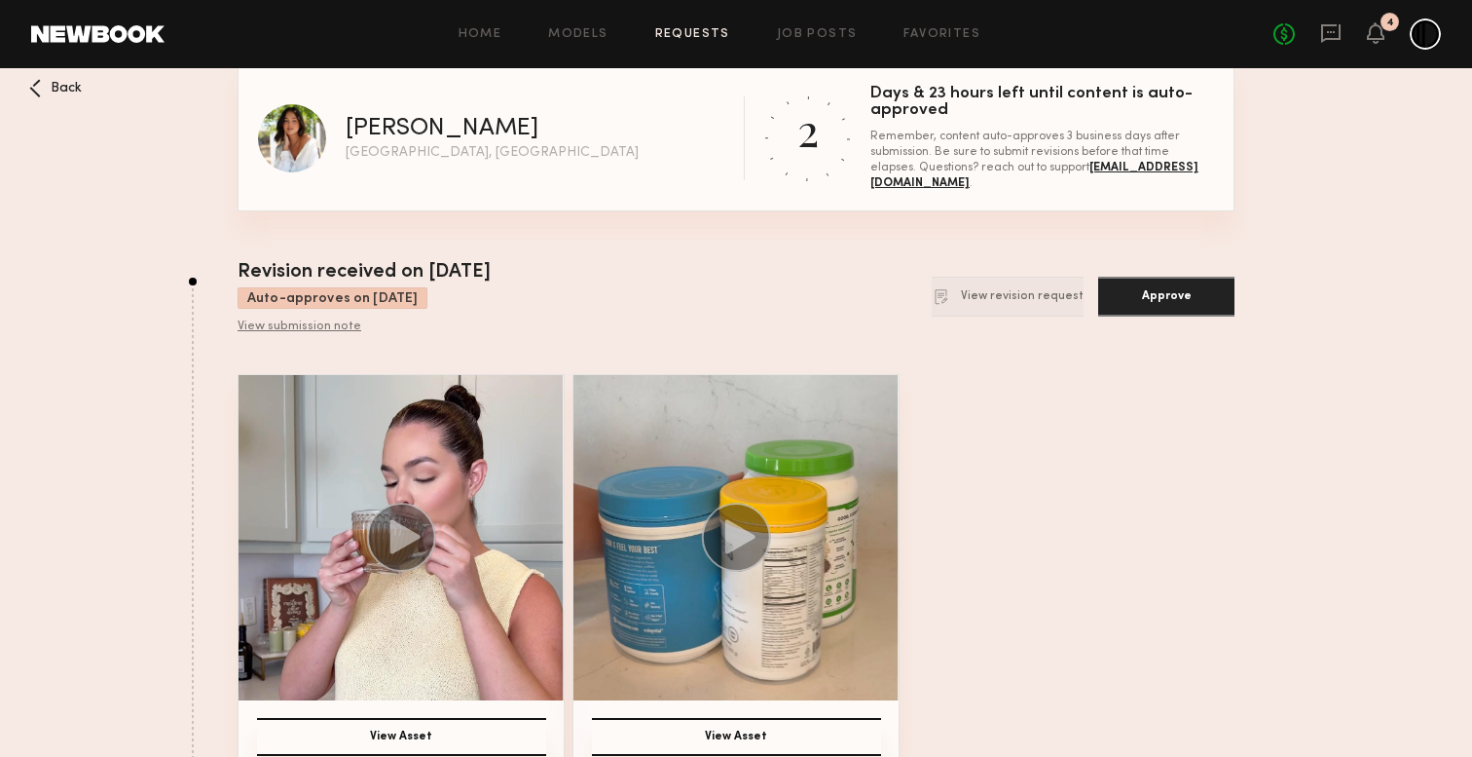
click at [1155, 292] on button "Approve" at bounding box center [1166, 297] width 136 height 40
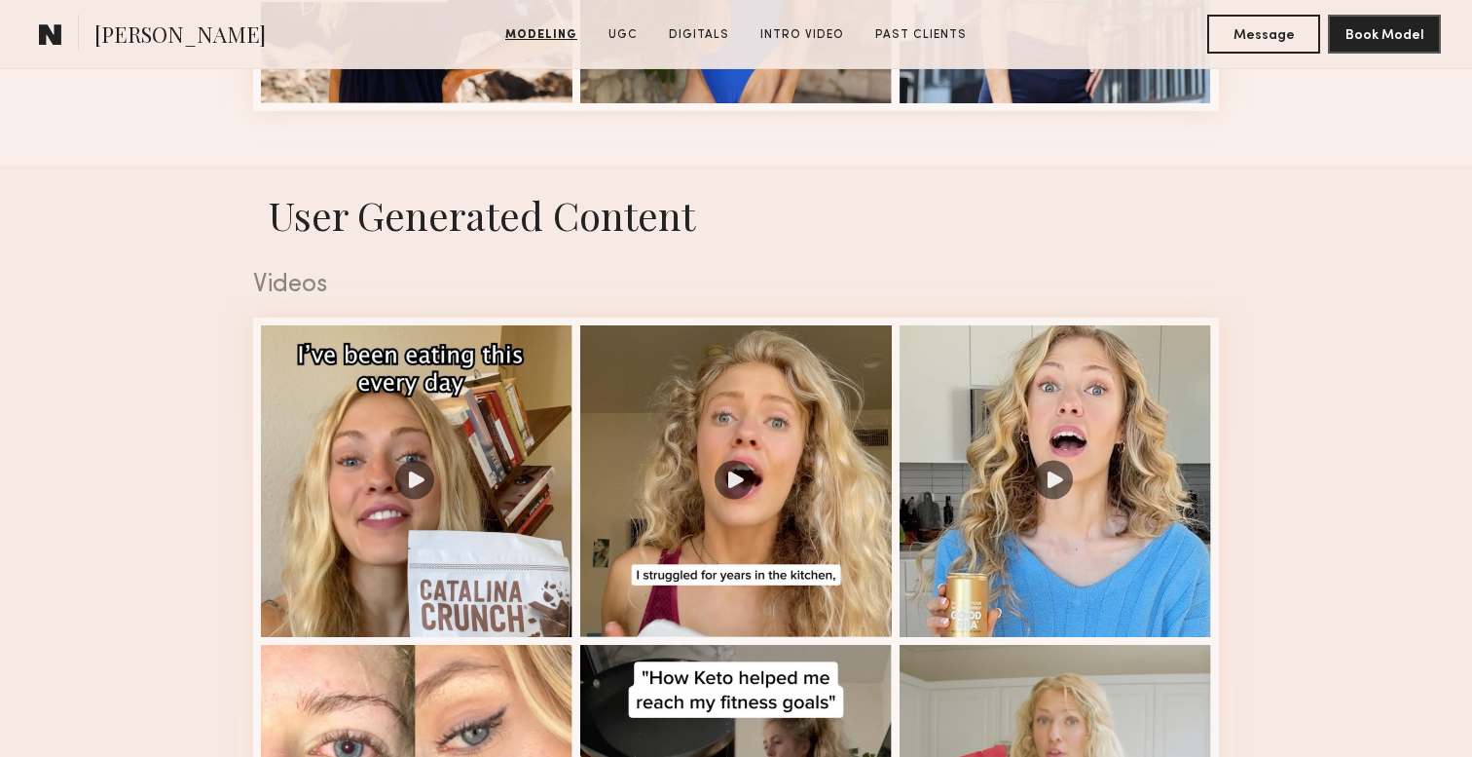
scroll to position [1747, 0]
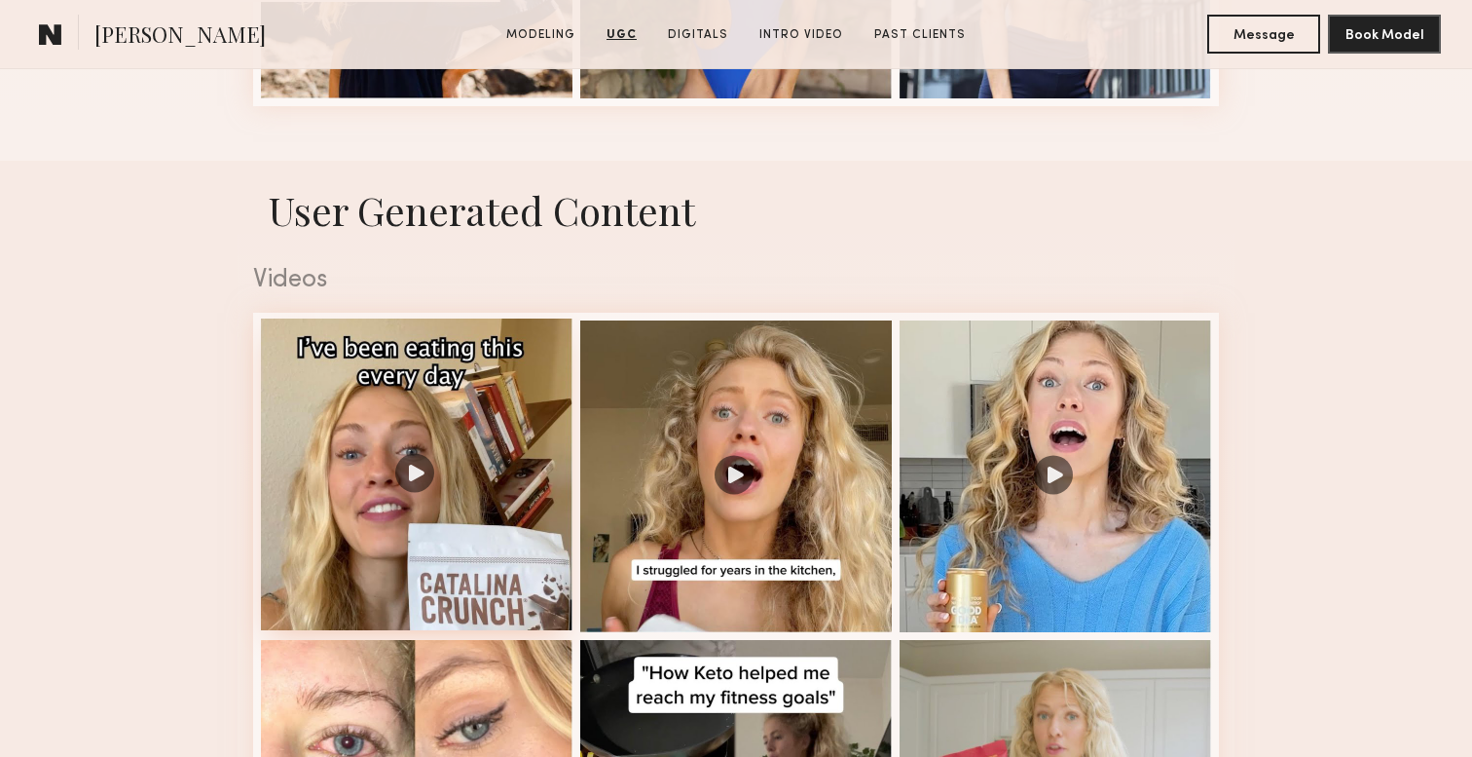
click at [449, 427] on div at bounding box center [417, 474] width 312 height 312
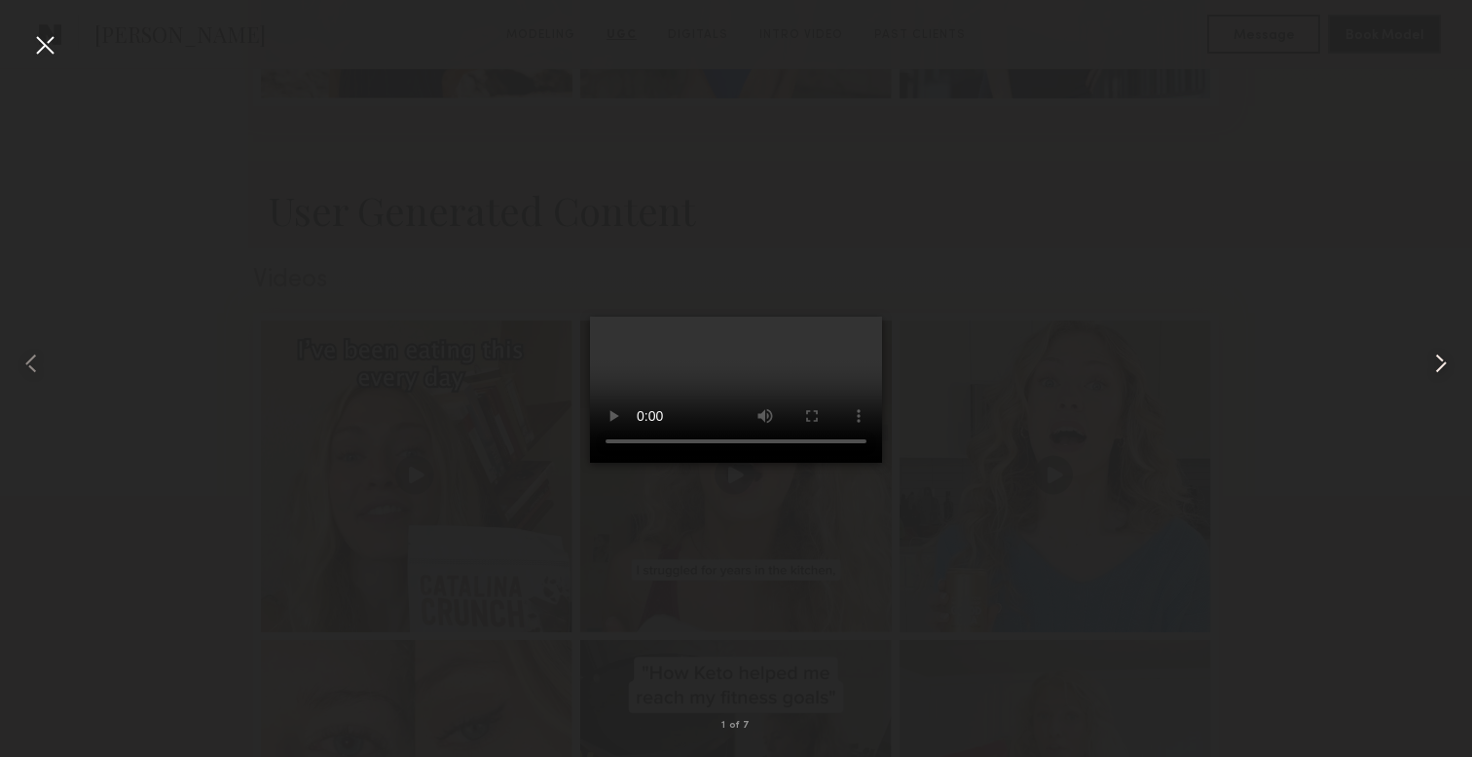
click at [1440, 367] on common-icon at bounding box center [1441, 363] width 31 height 31
click at [1433, 359] on common-icon at bounding box center [1441, 363] width 31 height 31
click at [1433, 360] on common-icon at bounding box center [1441, 363] width 31 height 31
click at [33, 352] on common-icon at bounding box center [31, 363] width 31 height 31
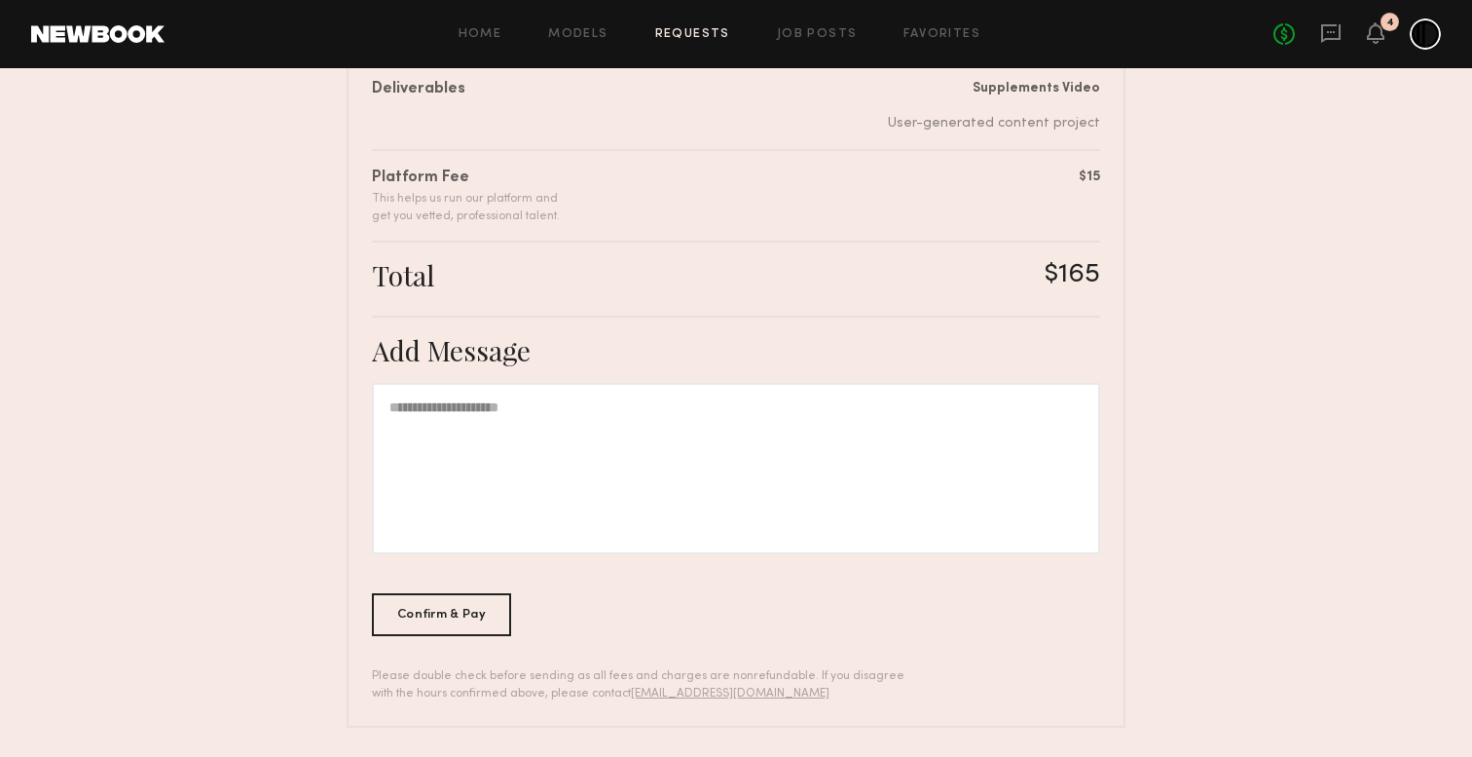
scroll to position [415, 0]
click at [734, 445] on div at bounding box center [736, 466] width 728 height 171
click at [423, 627] on div "Confirm & Pay" at bounding box center [441, 611] width 139 height 43
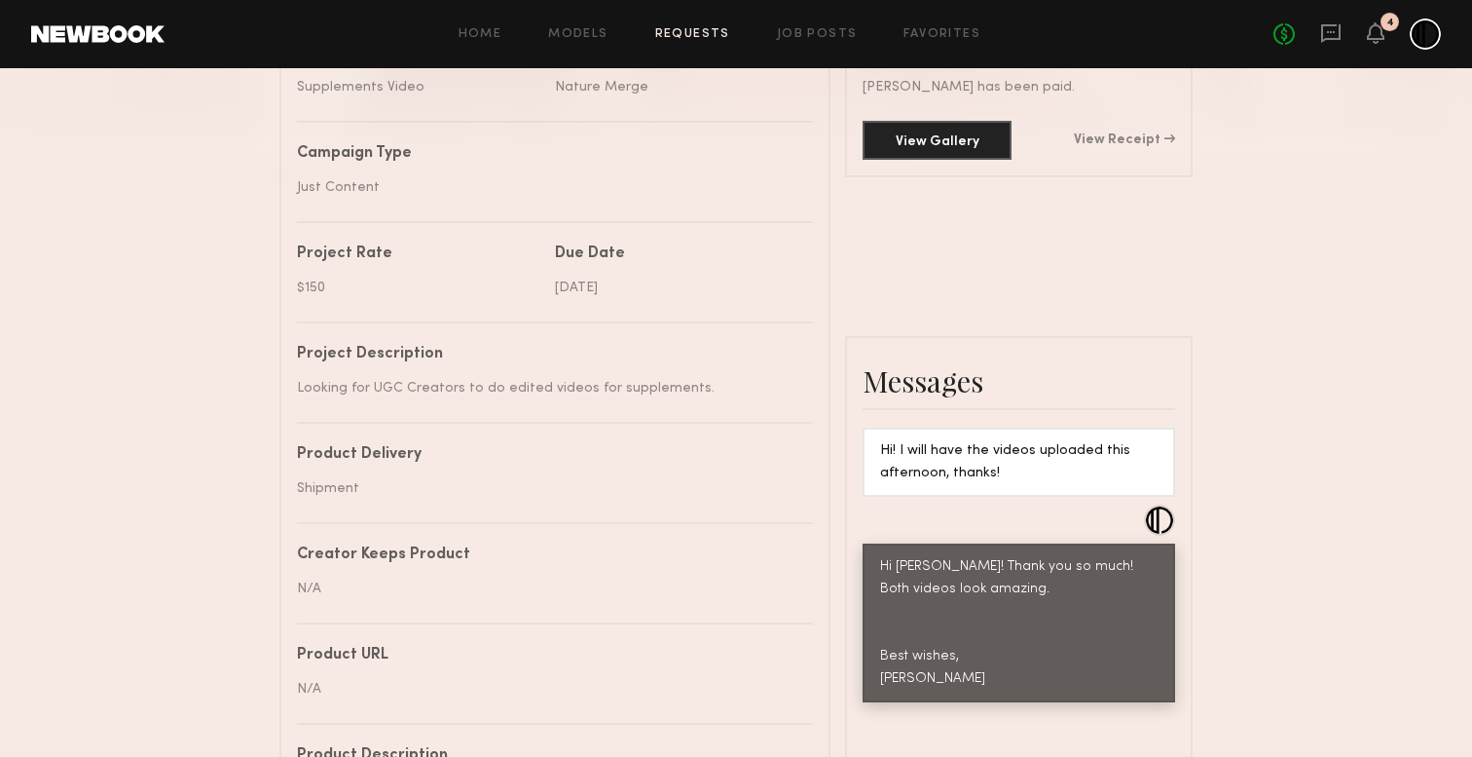
scroll to position [624, 0]
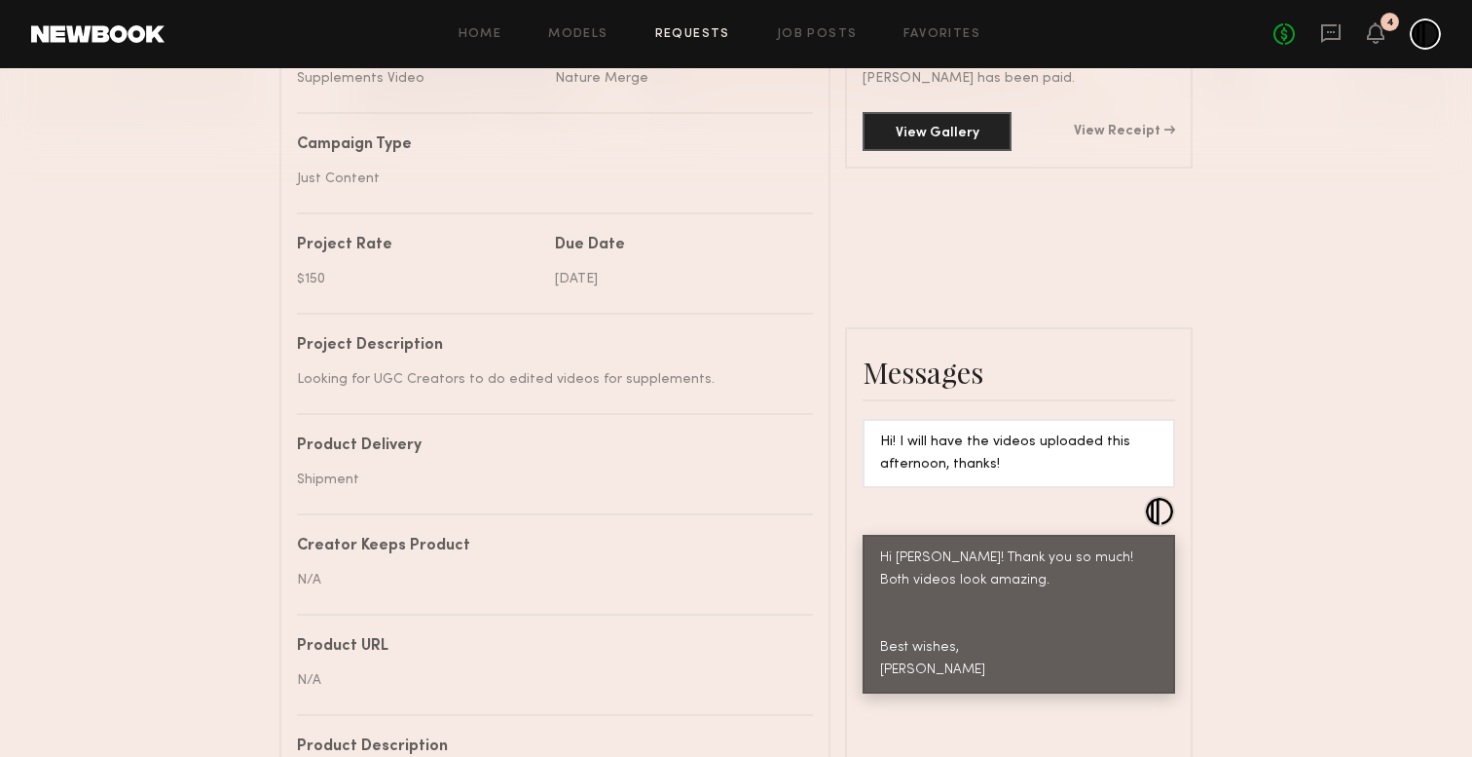
click at [714, 31] on link "Requests" at bounding box center [692, 34] width 75 height 13
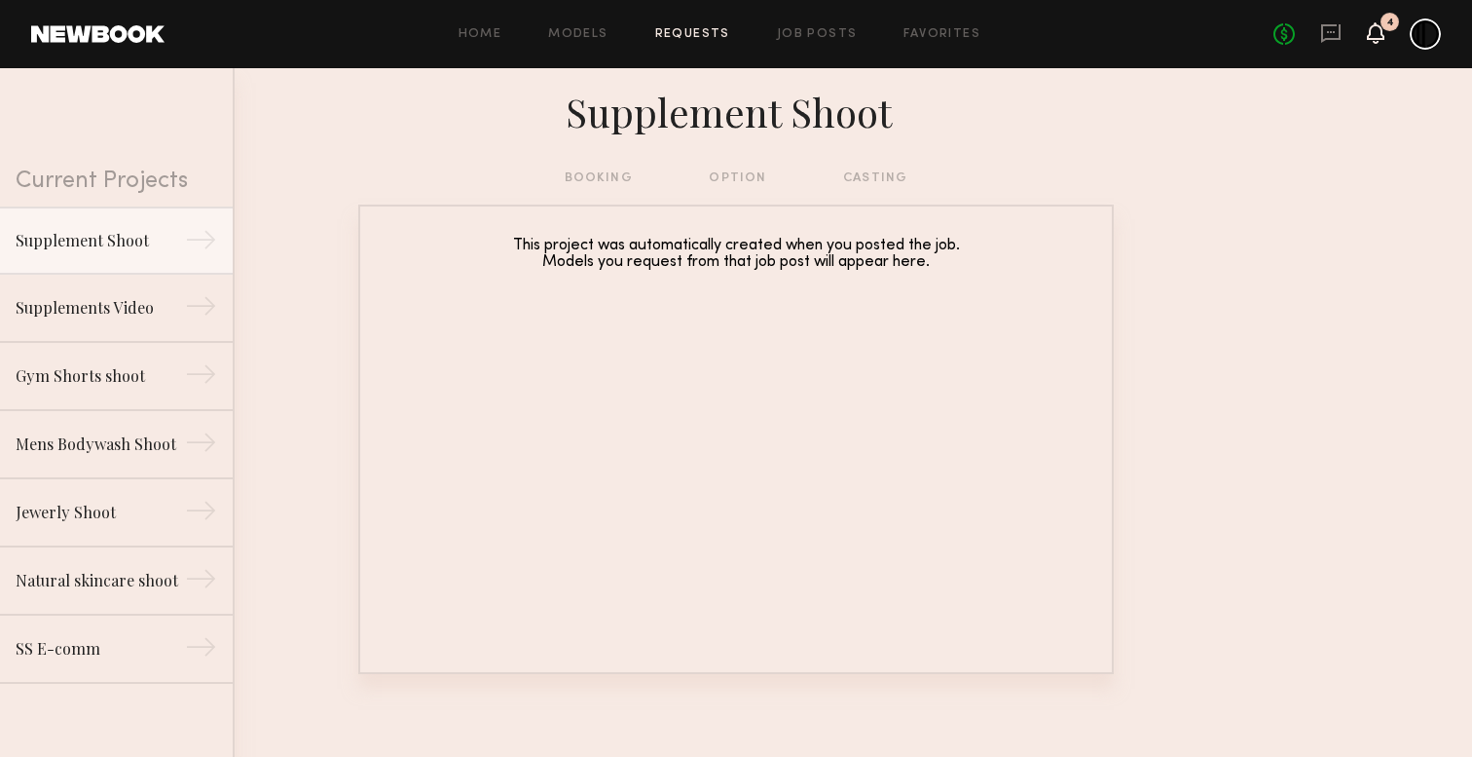
click at [1384, 39] on div "No fees up to $5,000 4" at bounding box center [1357, 34] width 167 height 31
click at [1388, 29] on div "4" at bounding box center [1390, 22] width 19 height 19
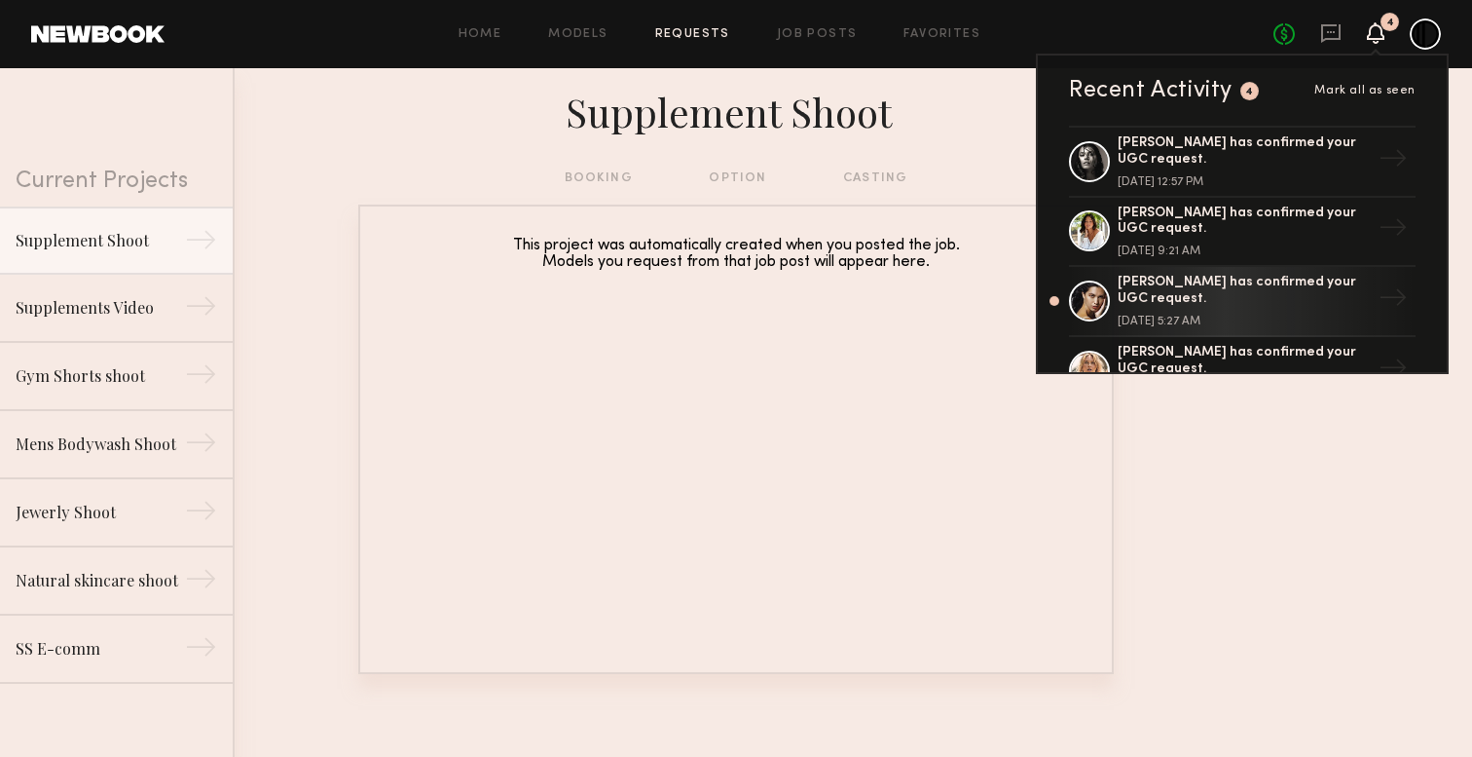
click at [1384, 30] on icon at bounding box center [1376, 32] width 18 height 21
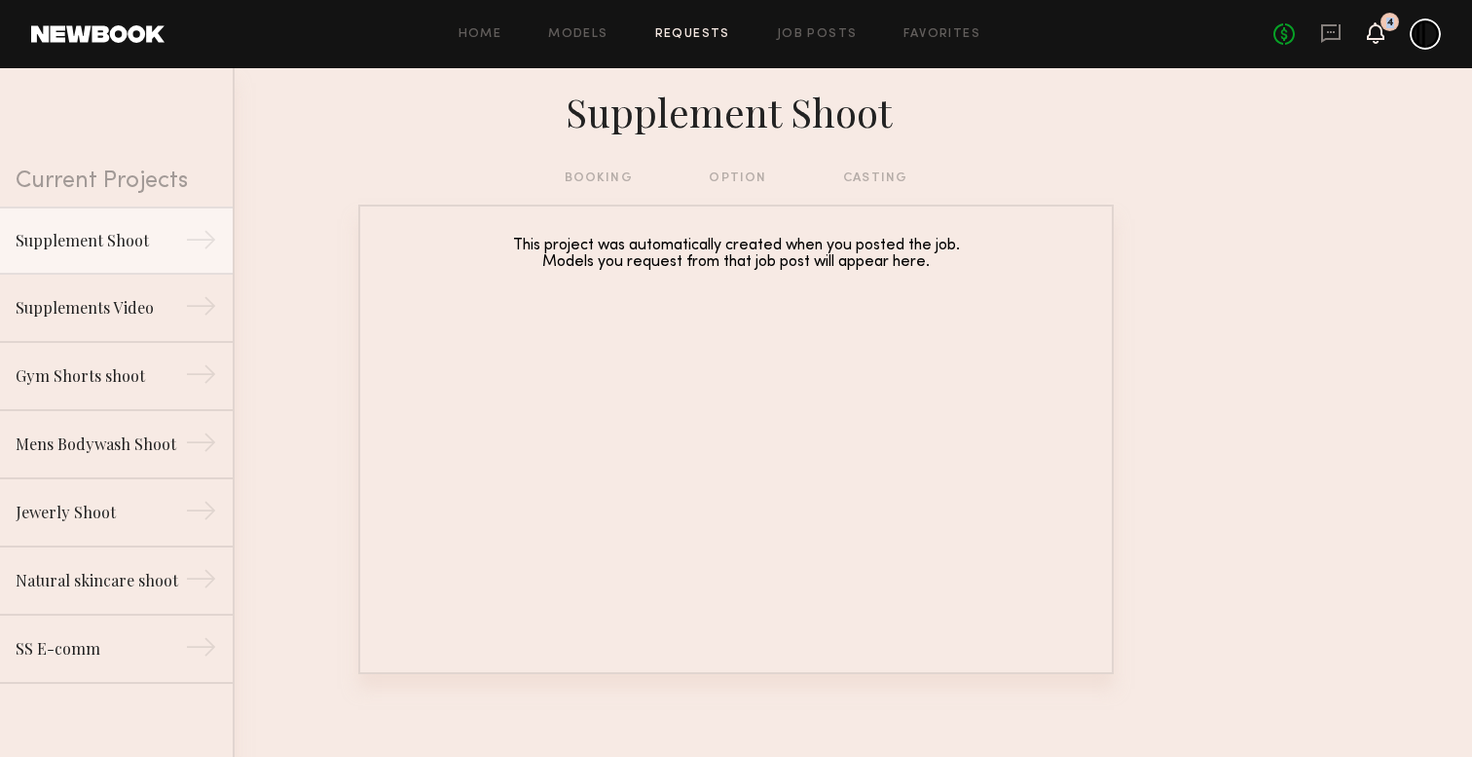
click at [1384, 30] on icon at bounding box center [1376, 32] width 18 height 21
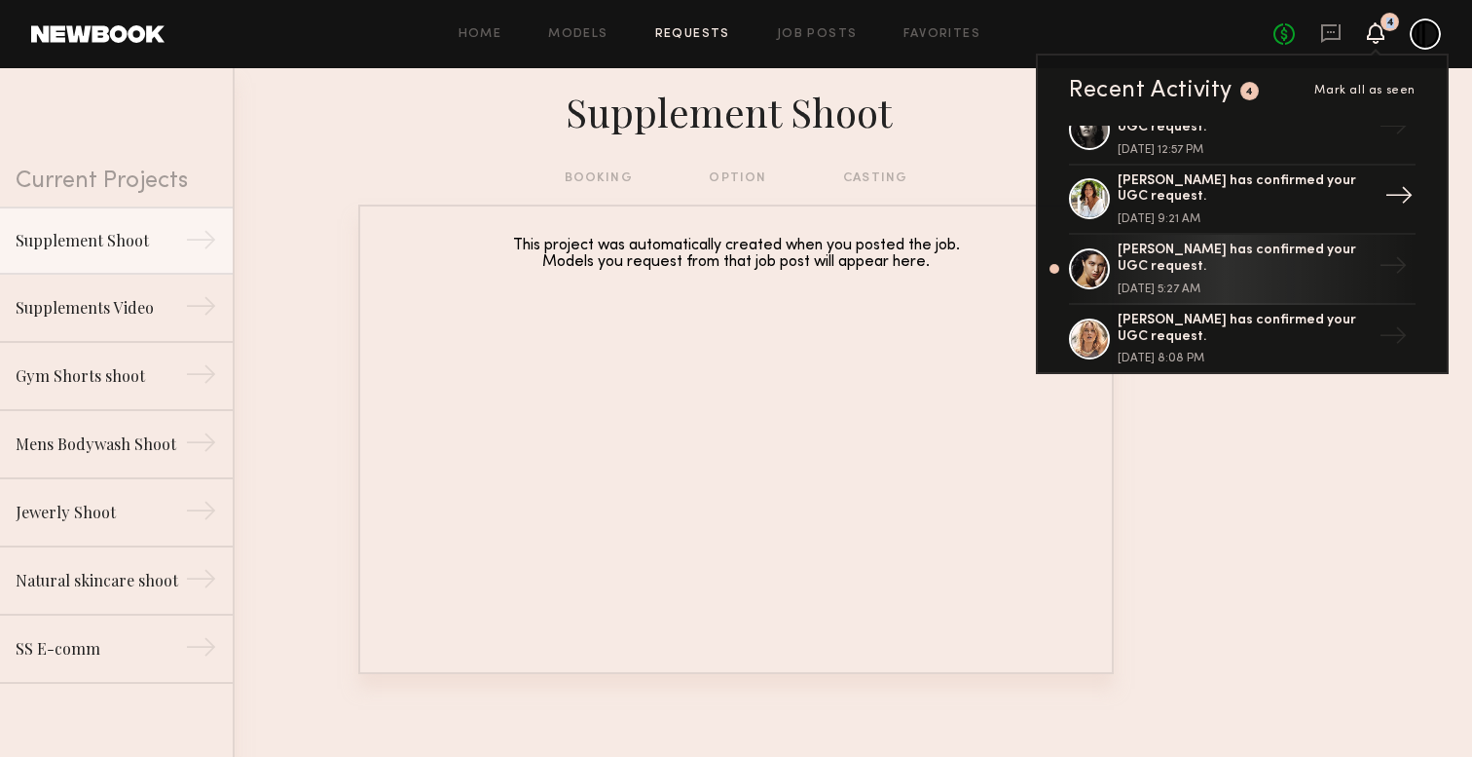
scroll to position [44, 0]
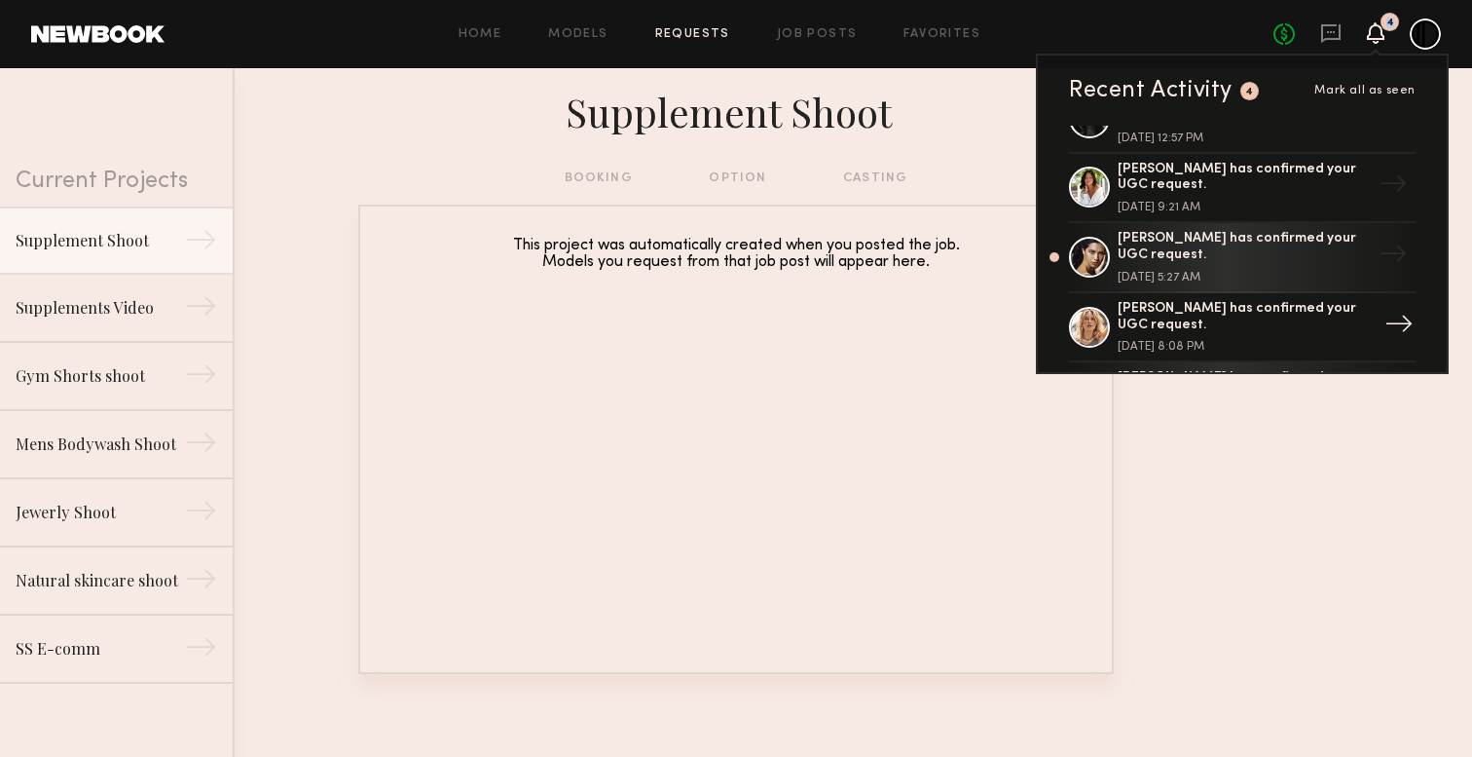
click at [1157, 311] on div "[PERSON_NAME] has confirmed your UGC request." at bounding box center [1244, 317] width 253 height 33
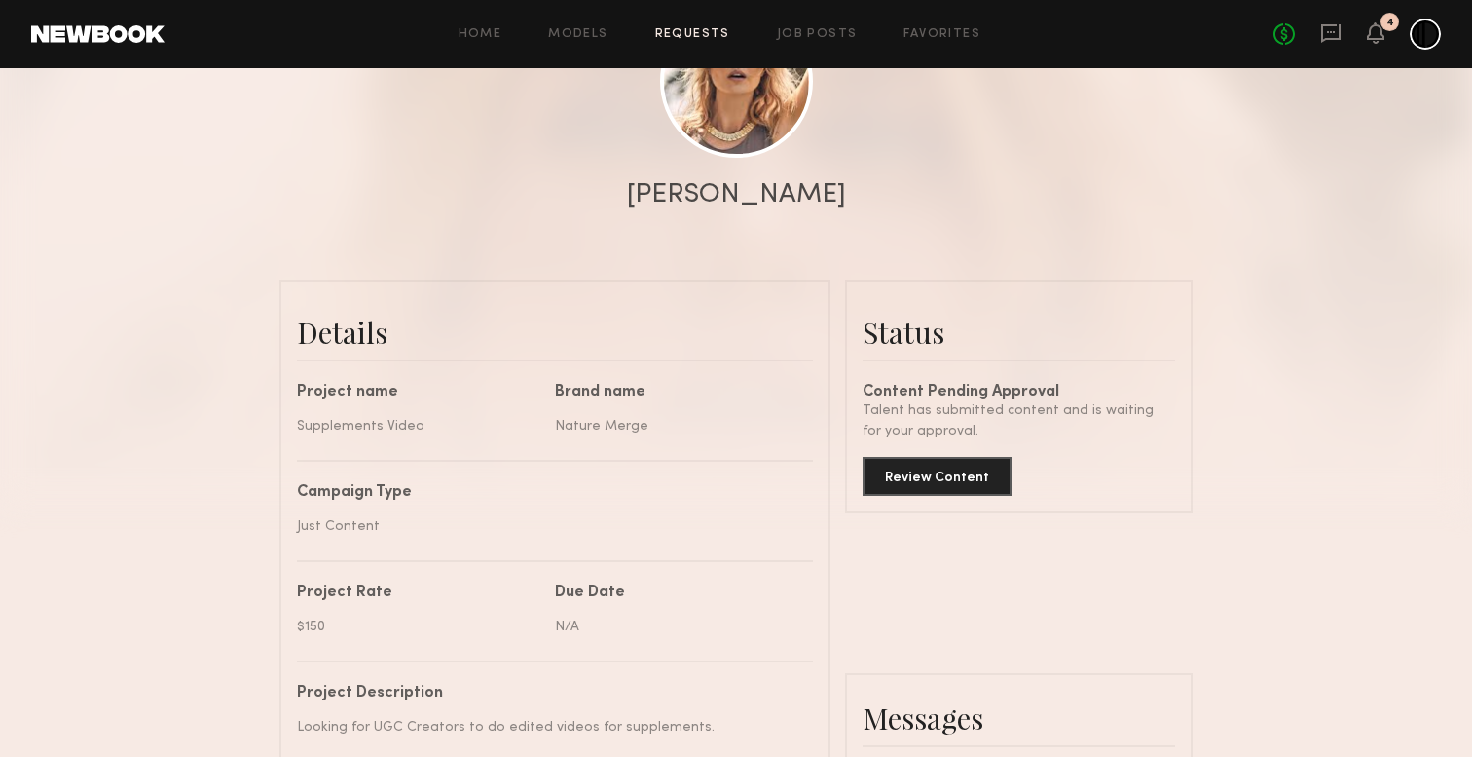
scroll to position [280, 0]
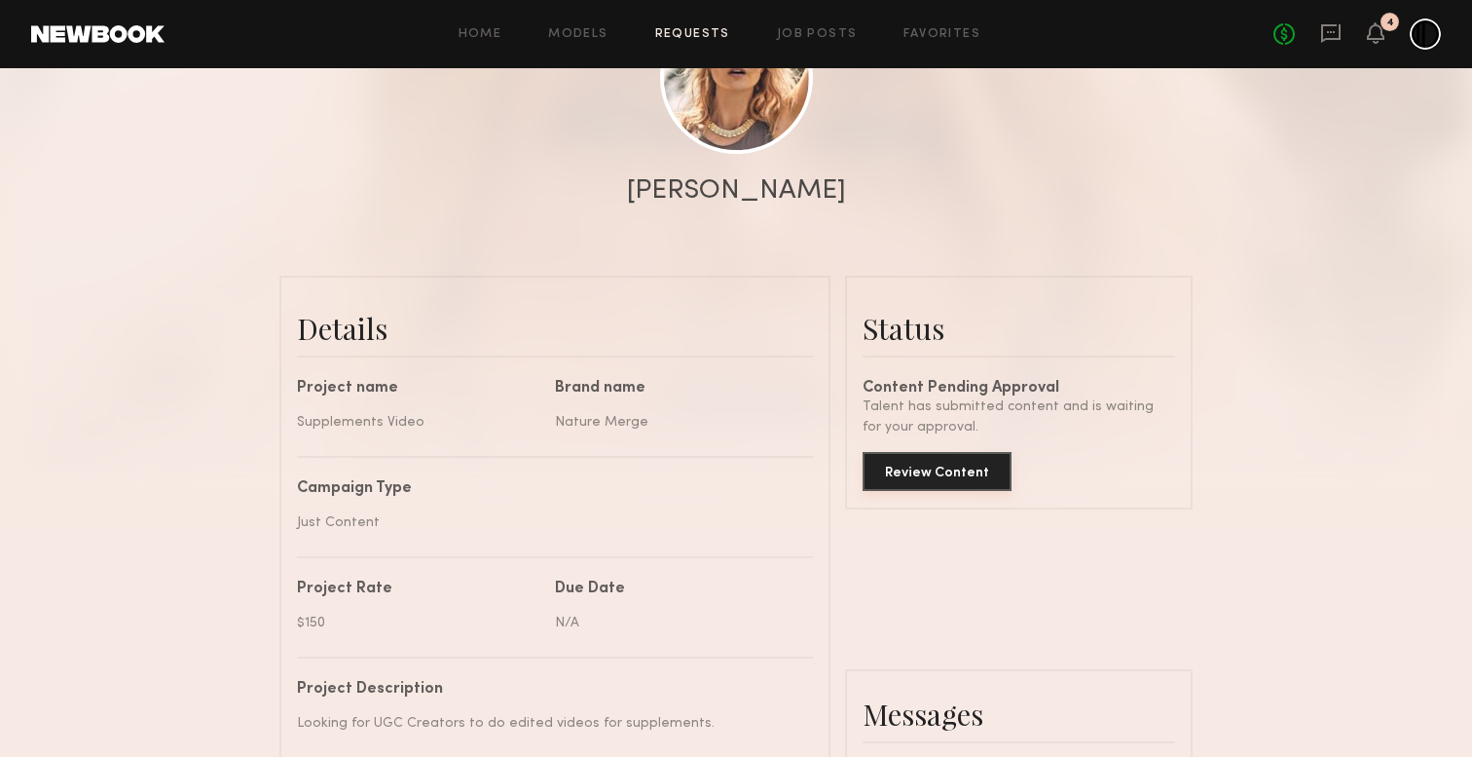
click at [984, 464] on button "Review Content" at bounding box center [937, 471] width 149 height 39
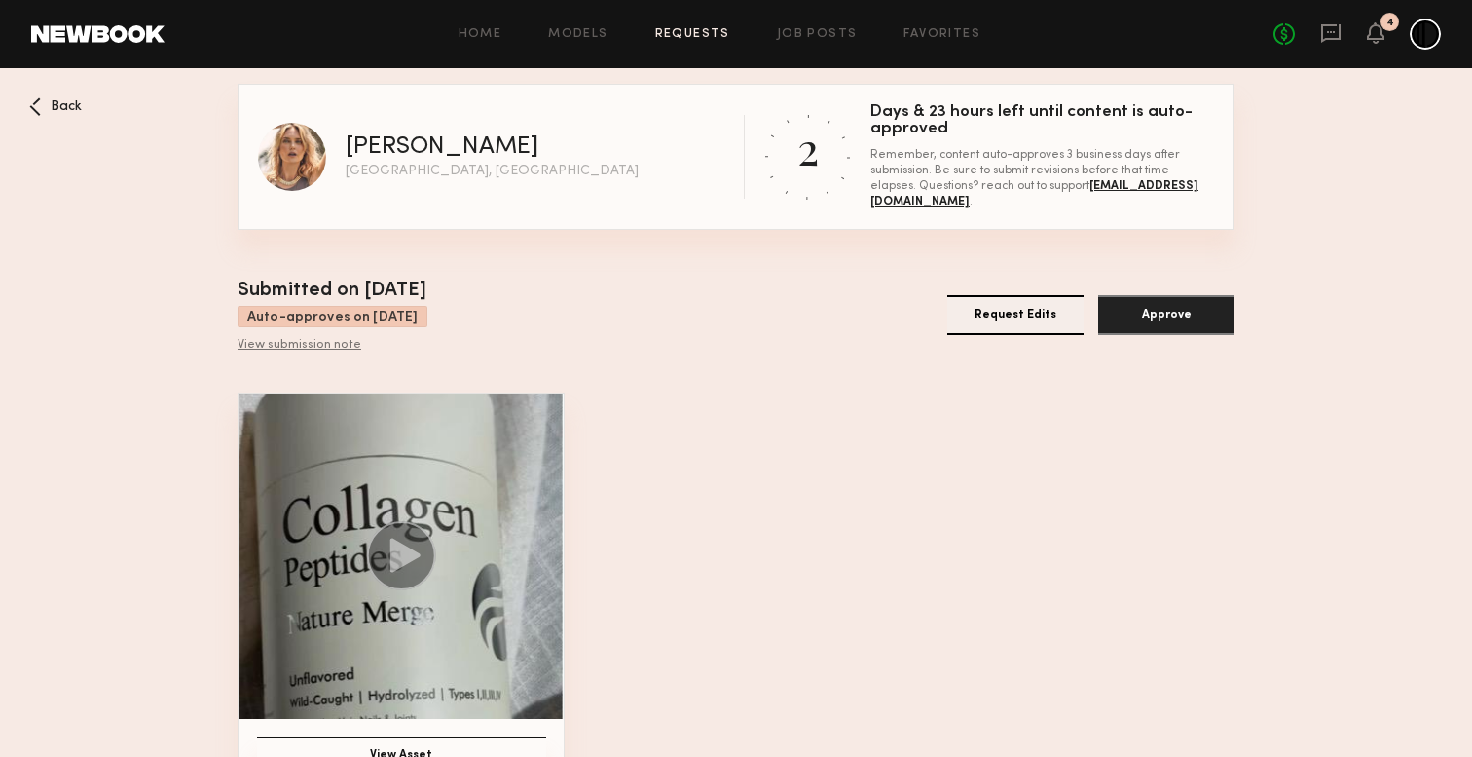
click at [385, 547] on circle at bounding box center [401, 555] width 69 height 69
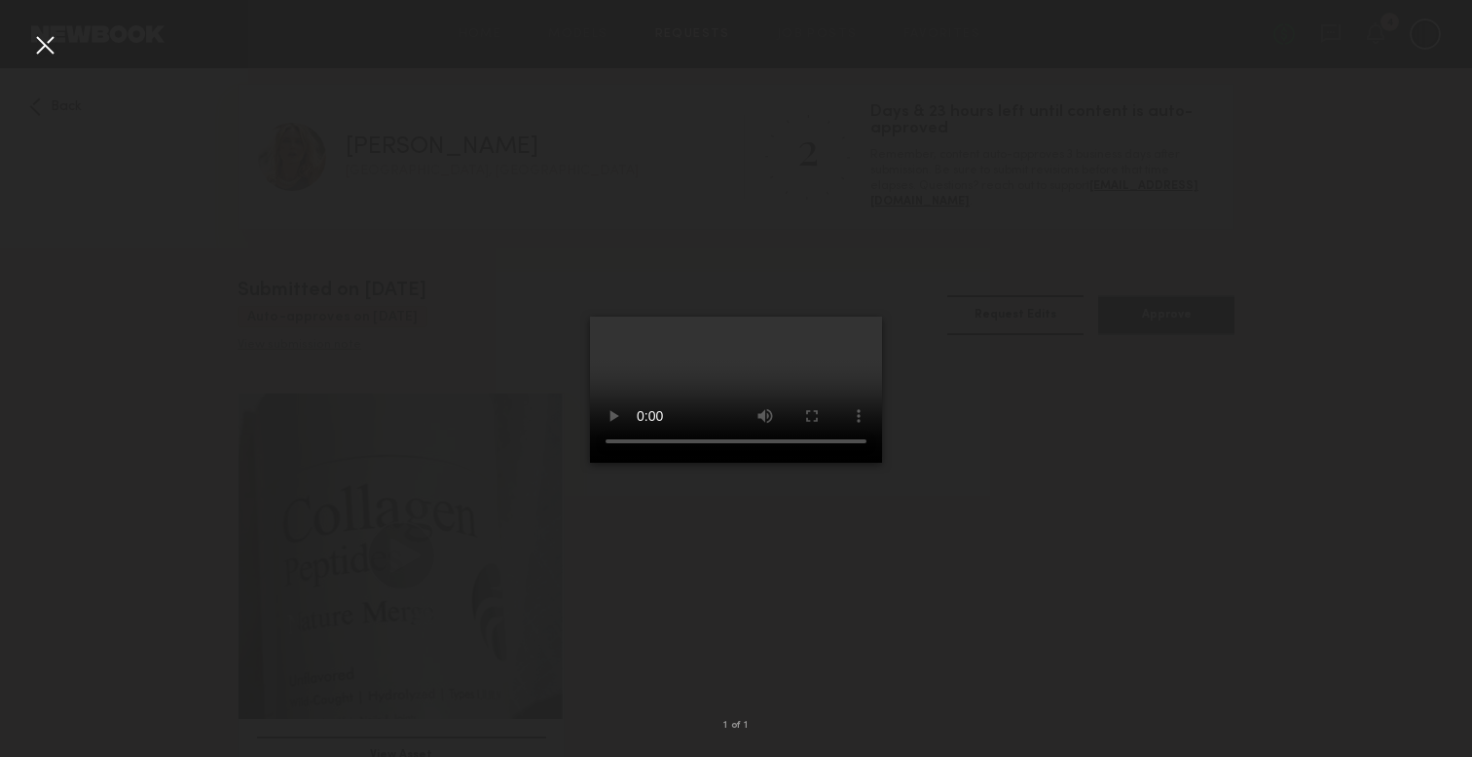
click at [46, 40] on div at bounding box center [44, 44] width 31 height 31
